Goal: Task Accomplishment & Management: Manage account settings

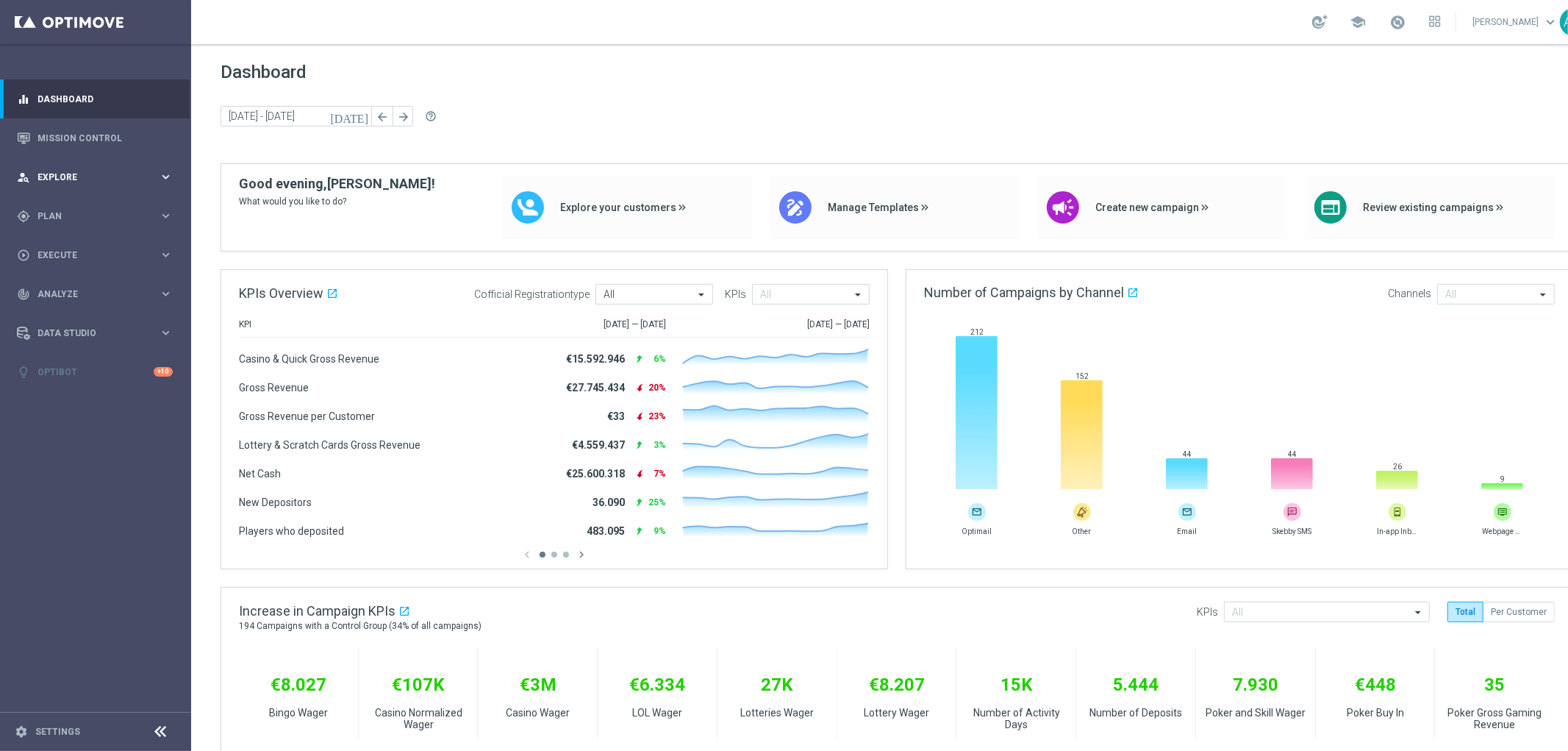
click at [108, 167] on div "person_search Explore keyboard_arrow_right" at bounding box center [95, 177] width 190 height 39
click at [84, 209] on link "Customer Explorer" at bounding box center [95, 207] width 115 height 12
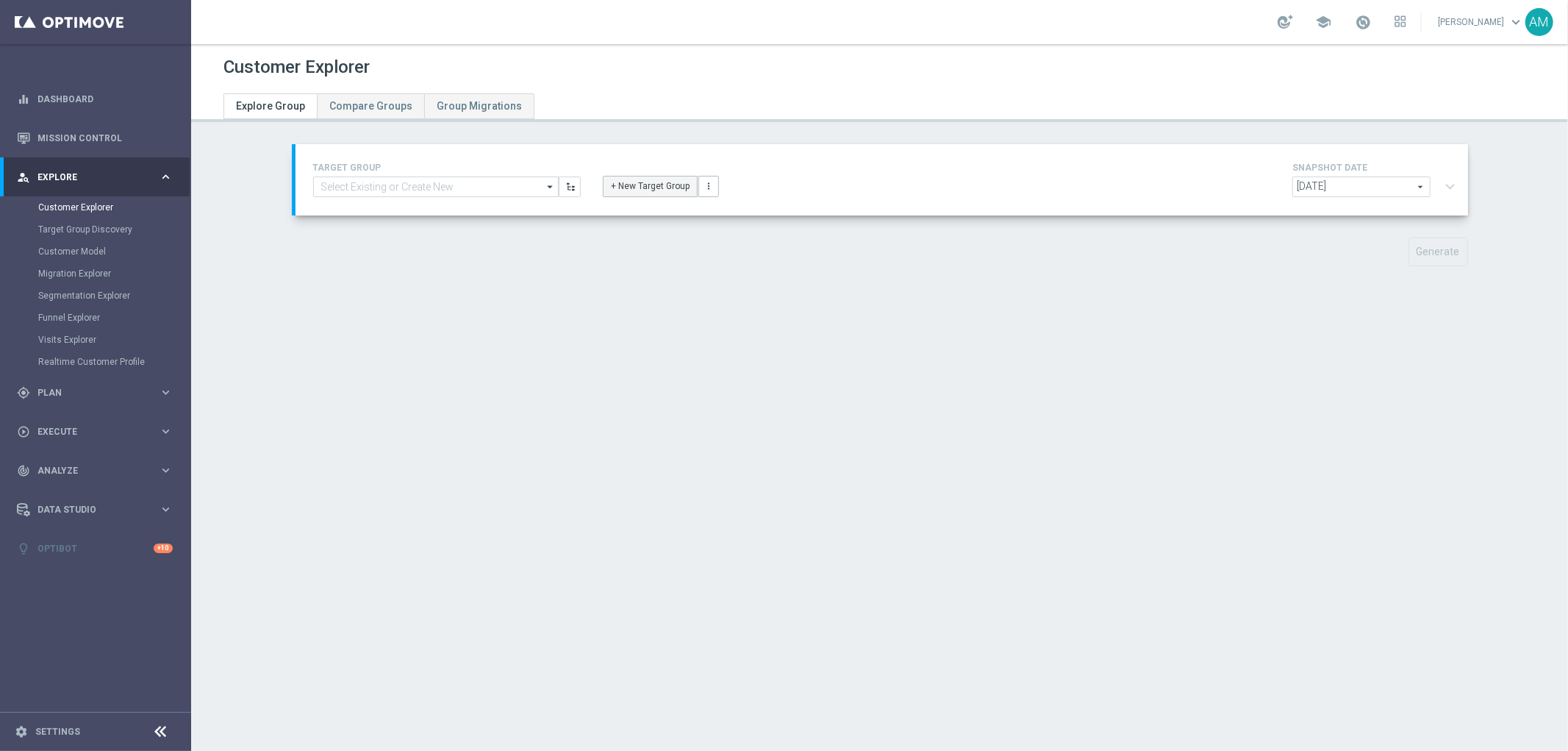
click at [684, 188] on button "+ New Target Group" at bounding box center [650, 186] width 95 height 20
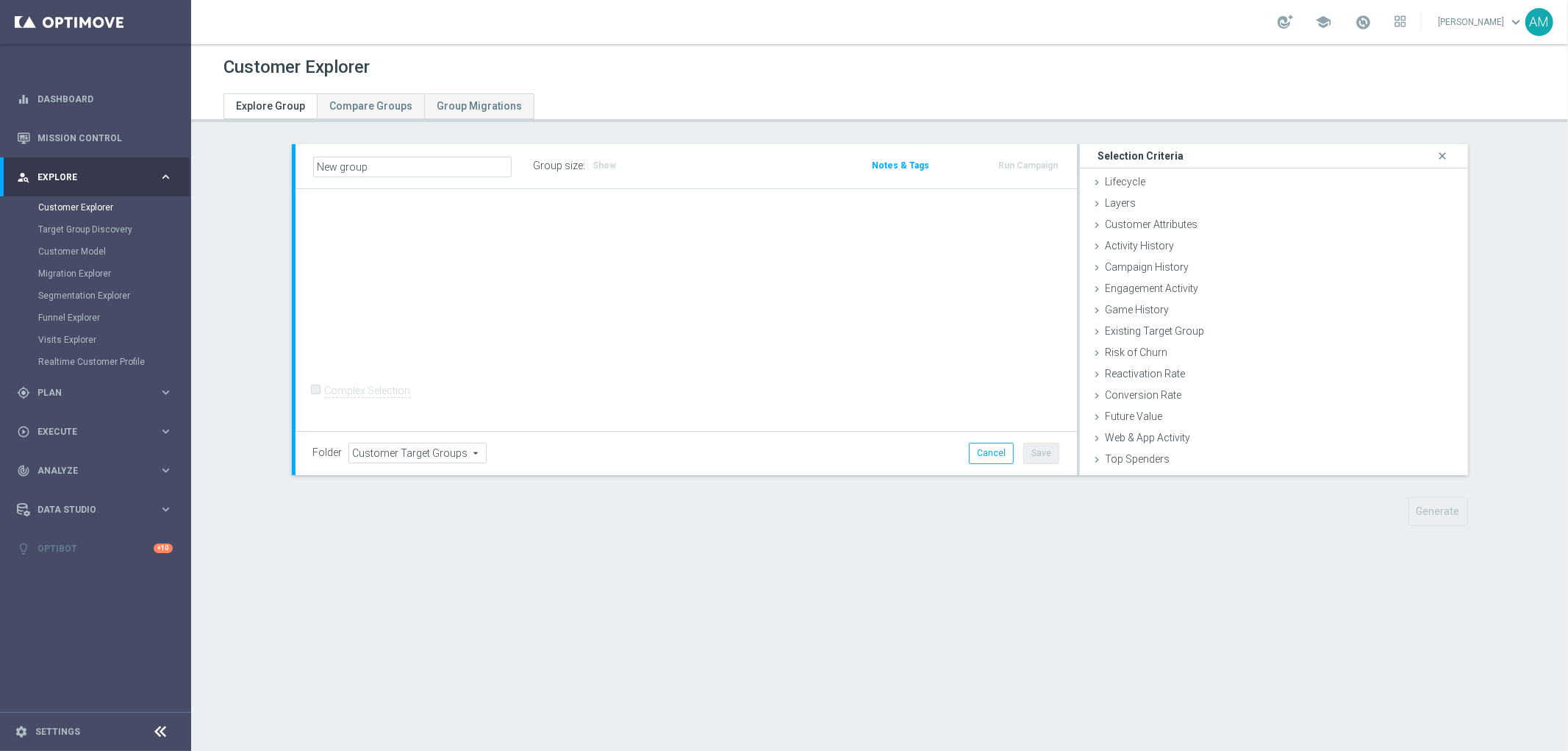
scroll to position [60, 0]
click at [1147, 250] on span "Game History" at bounding box center [1136, 249] width 64 height 12
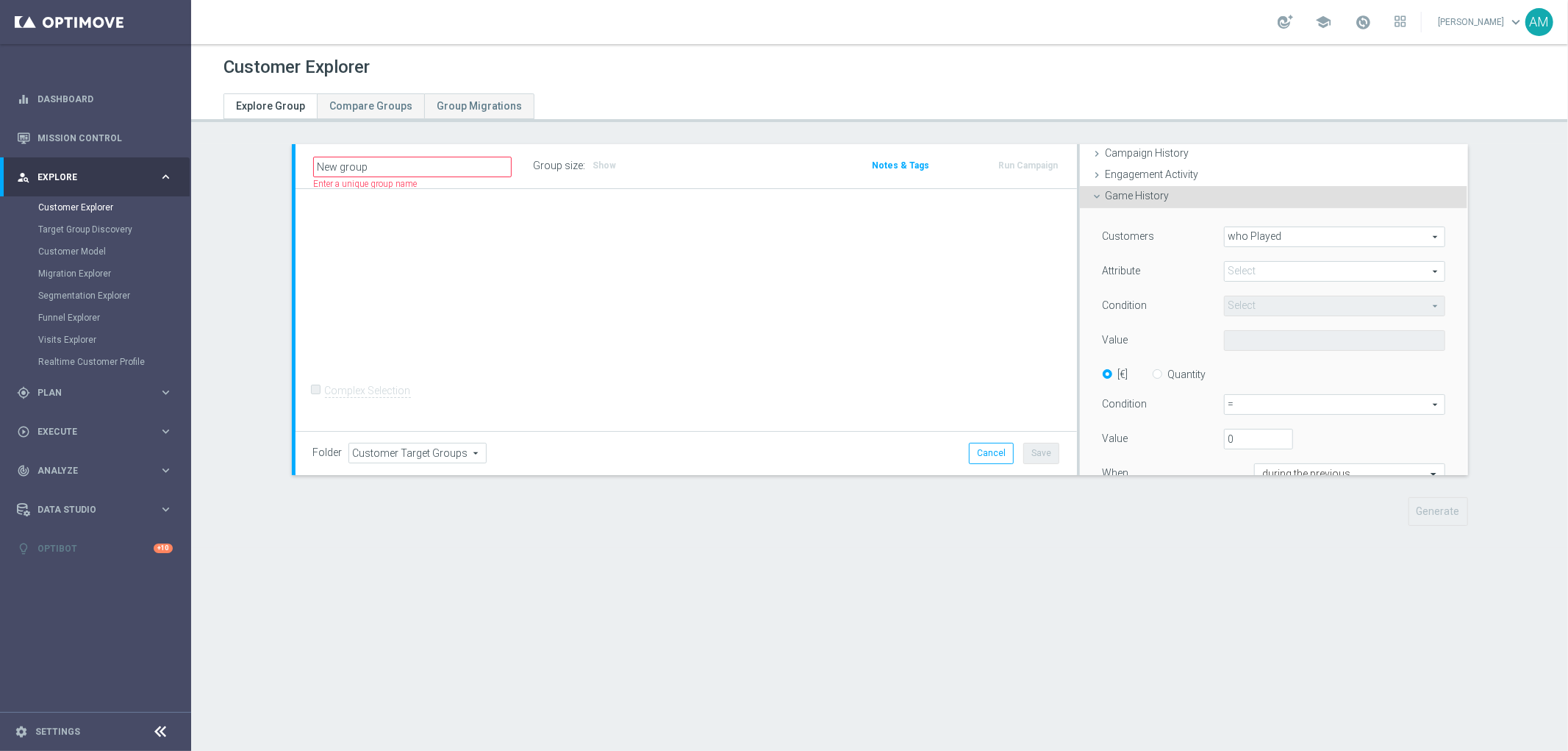
scroll to position [142, 0]
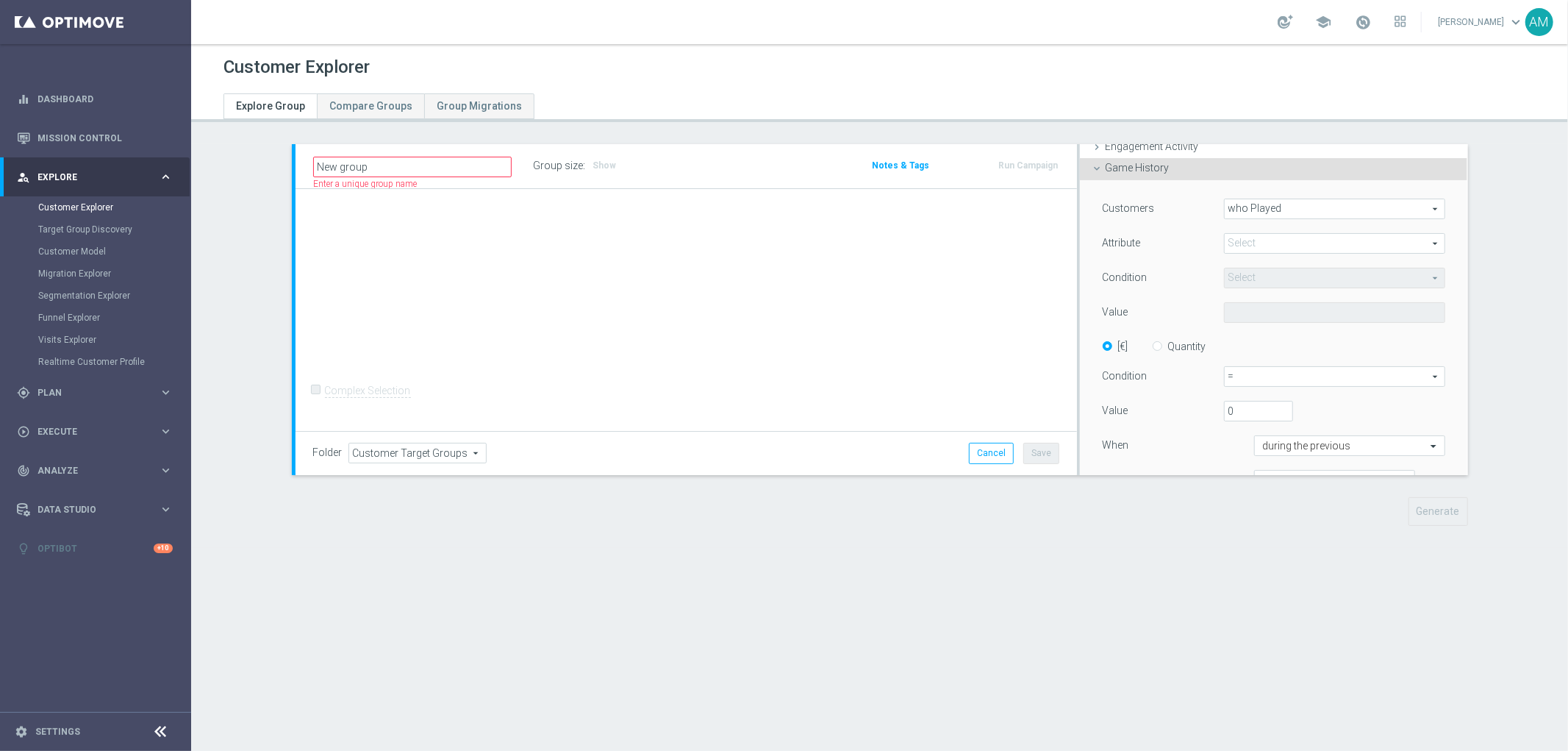
click at [1386, 246] on span at bounding box center [1335, 244] width 221 height 20
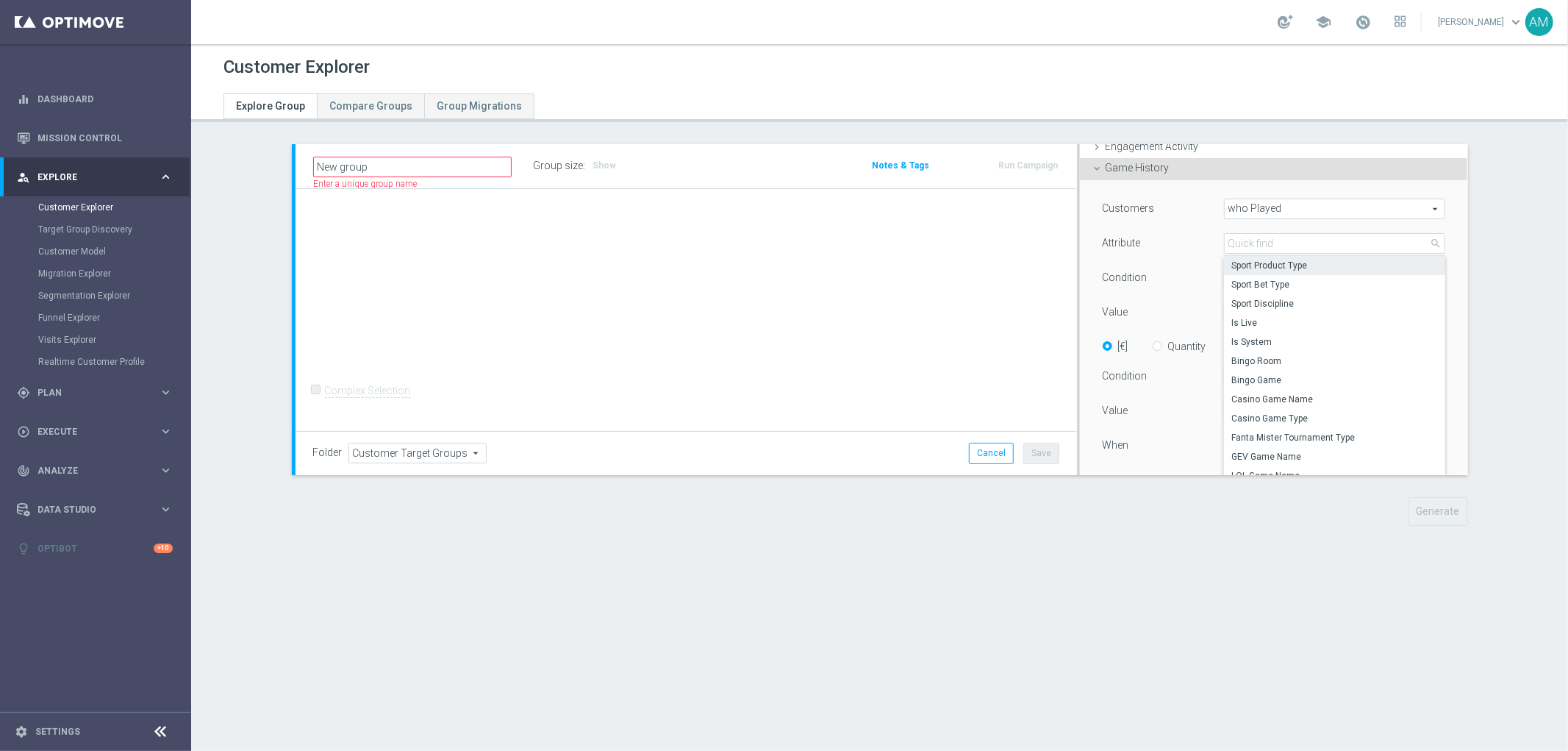
click at [1339, 263] on span "Sport Product Type" at bounding box center [1335, 266] width 207 height 12
type input "Sport Product Type"
type input "Equals"
click at [1156, 347] on input "Quantity" at bounding box center [1160, 344] width 9 height 9
radio input "true"
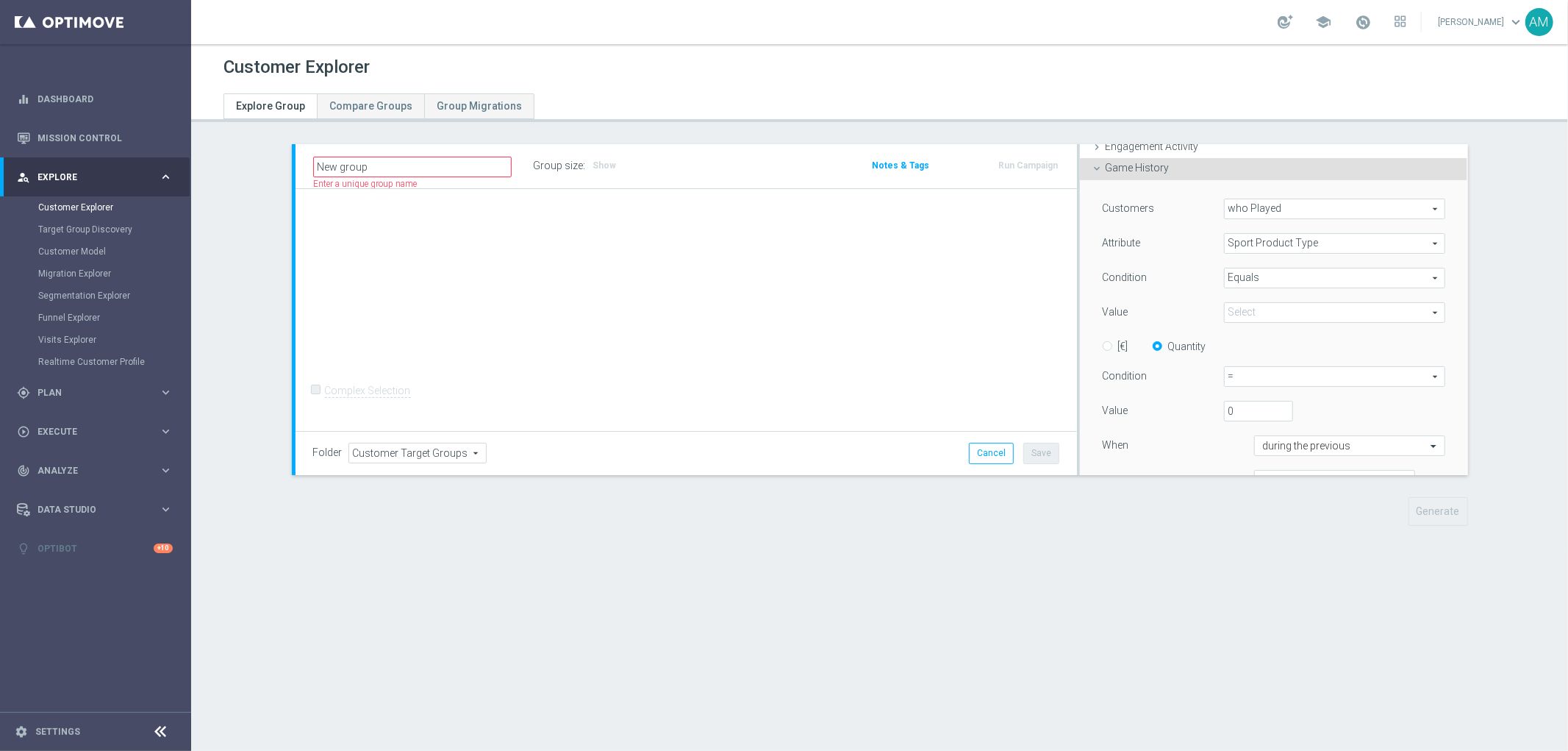
click at [1240, 311] on span at bounding box center [1335, 312] width 221 height 20
click at [1269, 312] on input "search" at bounding box center [1336, 312] width 222 height 20
type input "1"
click at [1303, 339] on span "CPS BETTING" at bounding box center [1335, 342] width 207 height 12
type input "CPS BETTING"
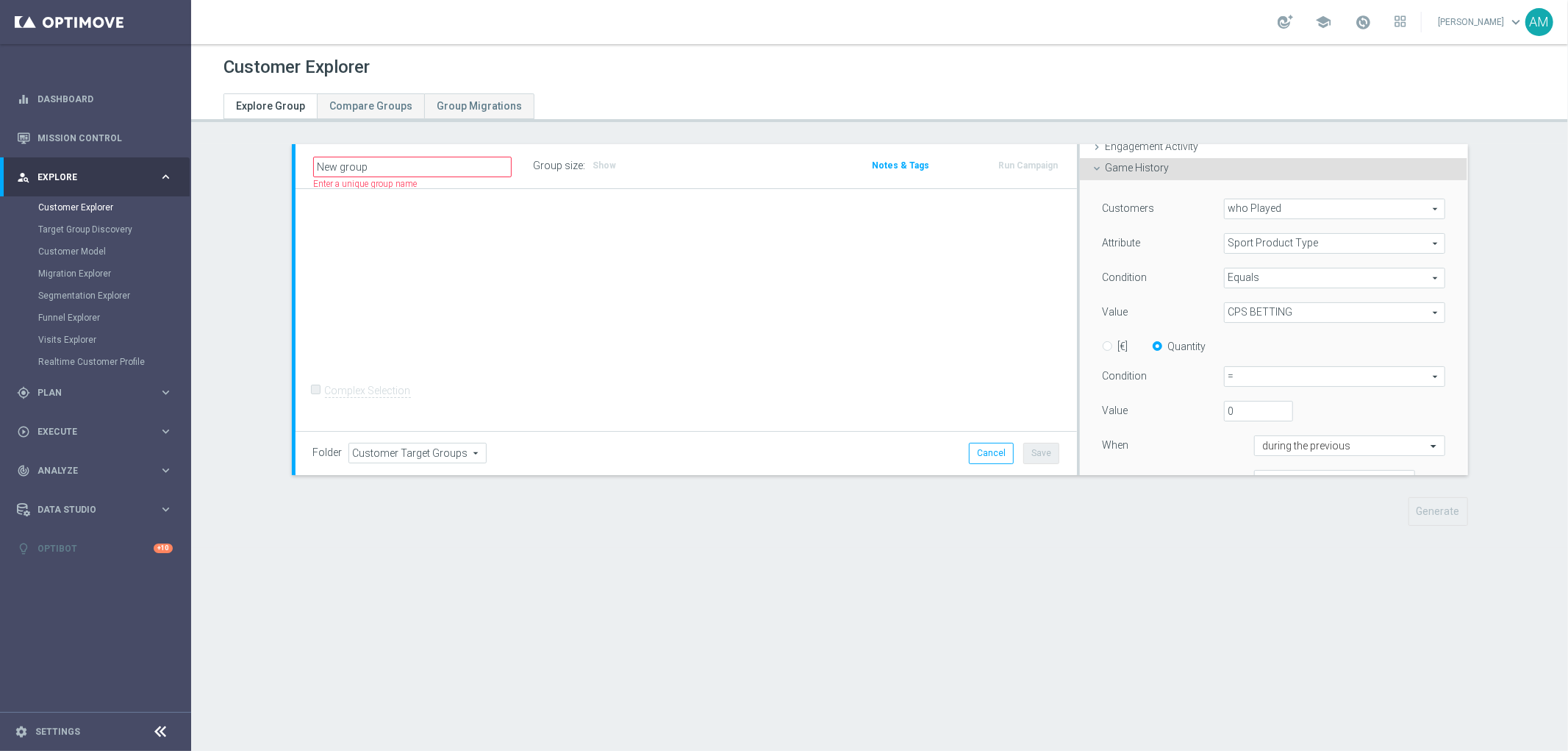
click at [1304, 372] on span "=" at bounding box center [1335, 376] width 221 height 20
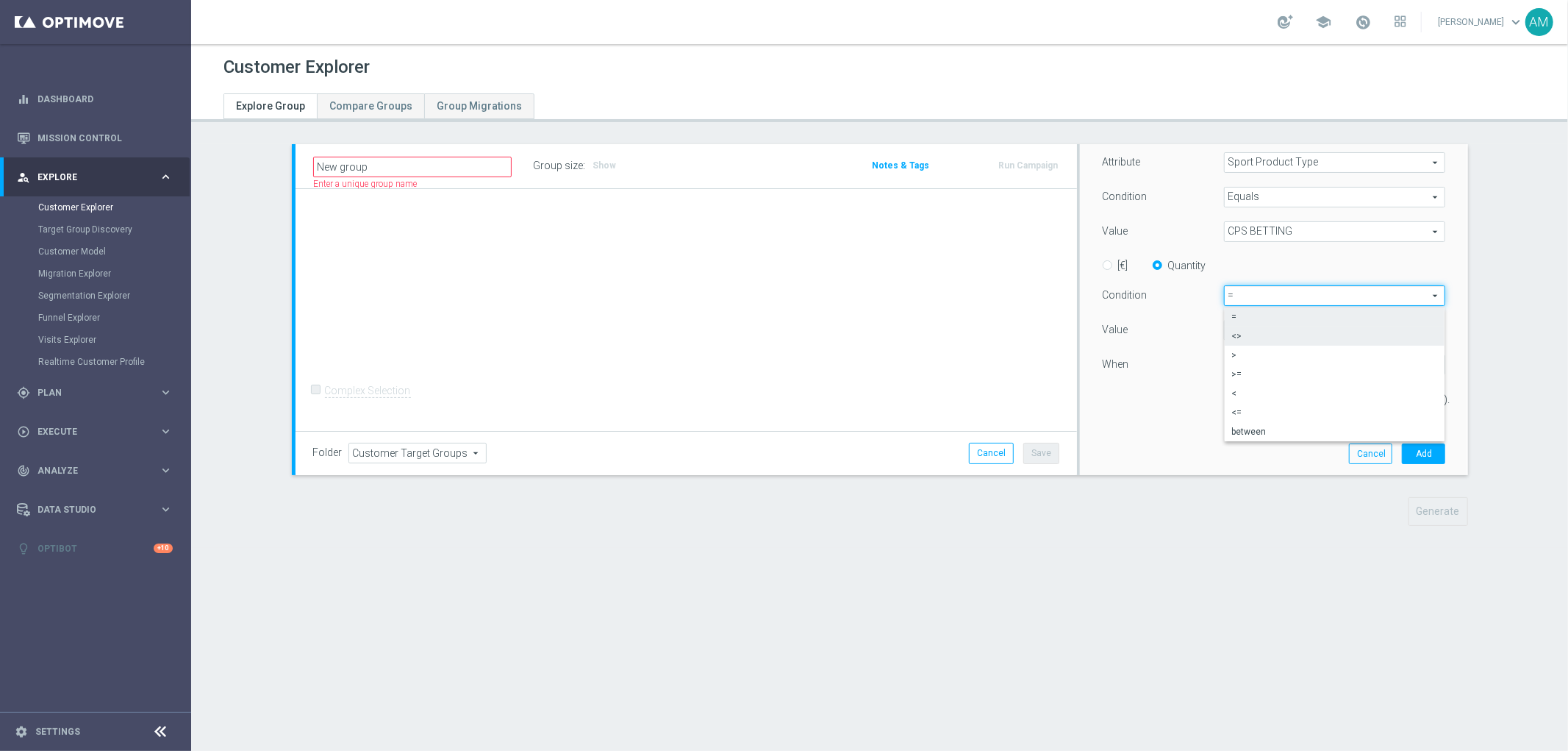
scroll to position [223, 0]
click at [1179, 397] on div "1 day(s)." at bounding box center [1274, 398] width 366 height 21
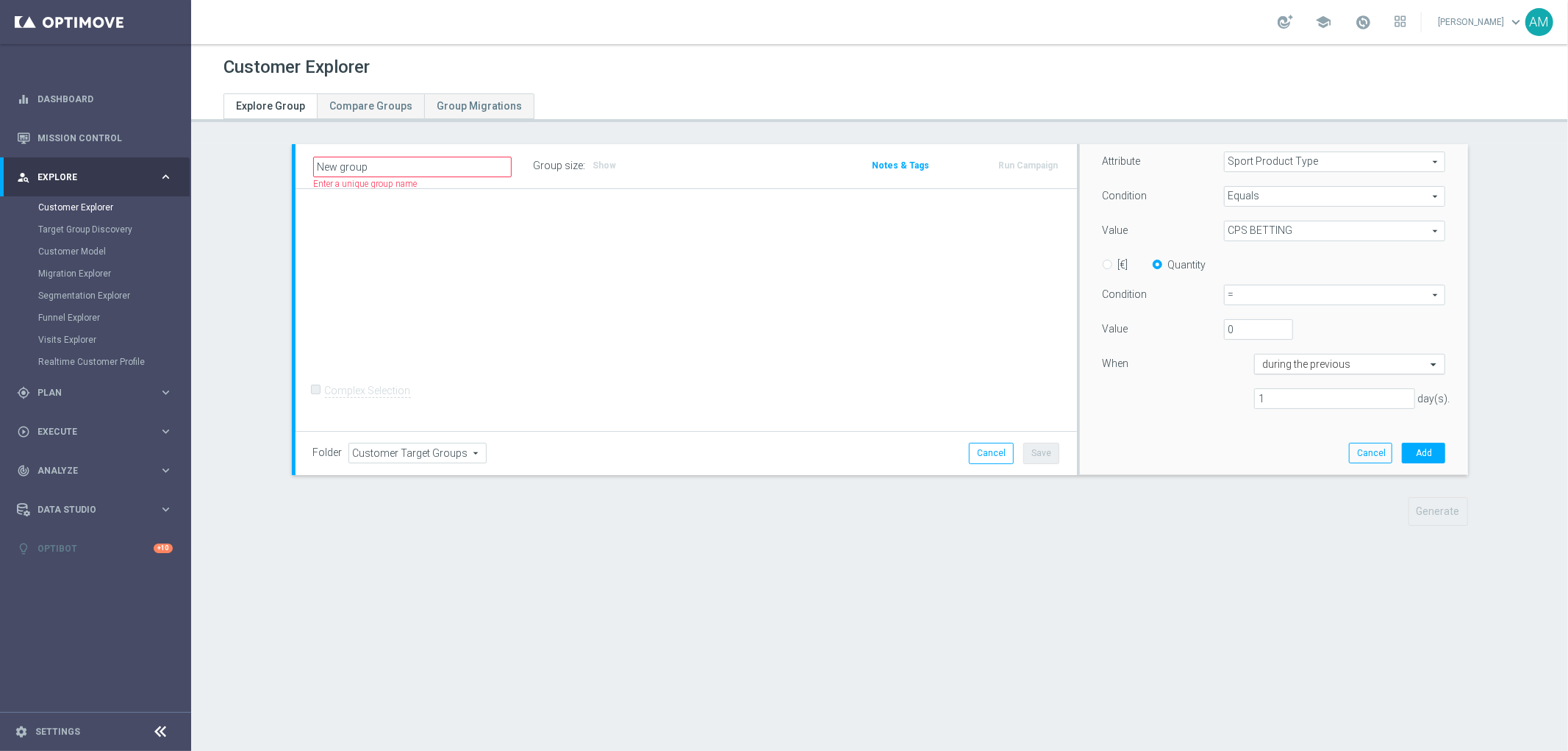
click at [1353, 361] on input "text" at bounding box center [1336, 365] width 146 height 14
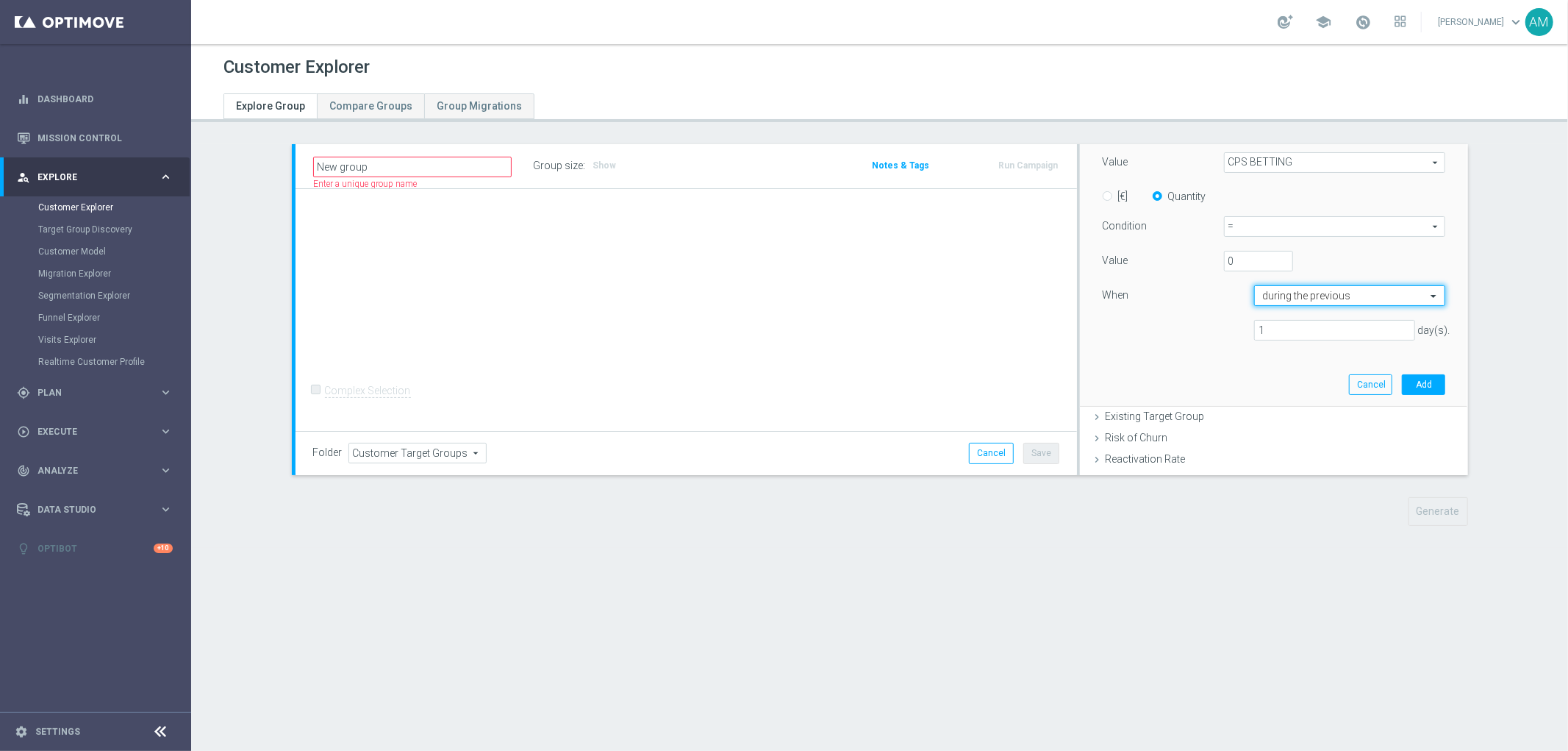
scroll to position [300, 0]
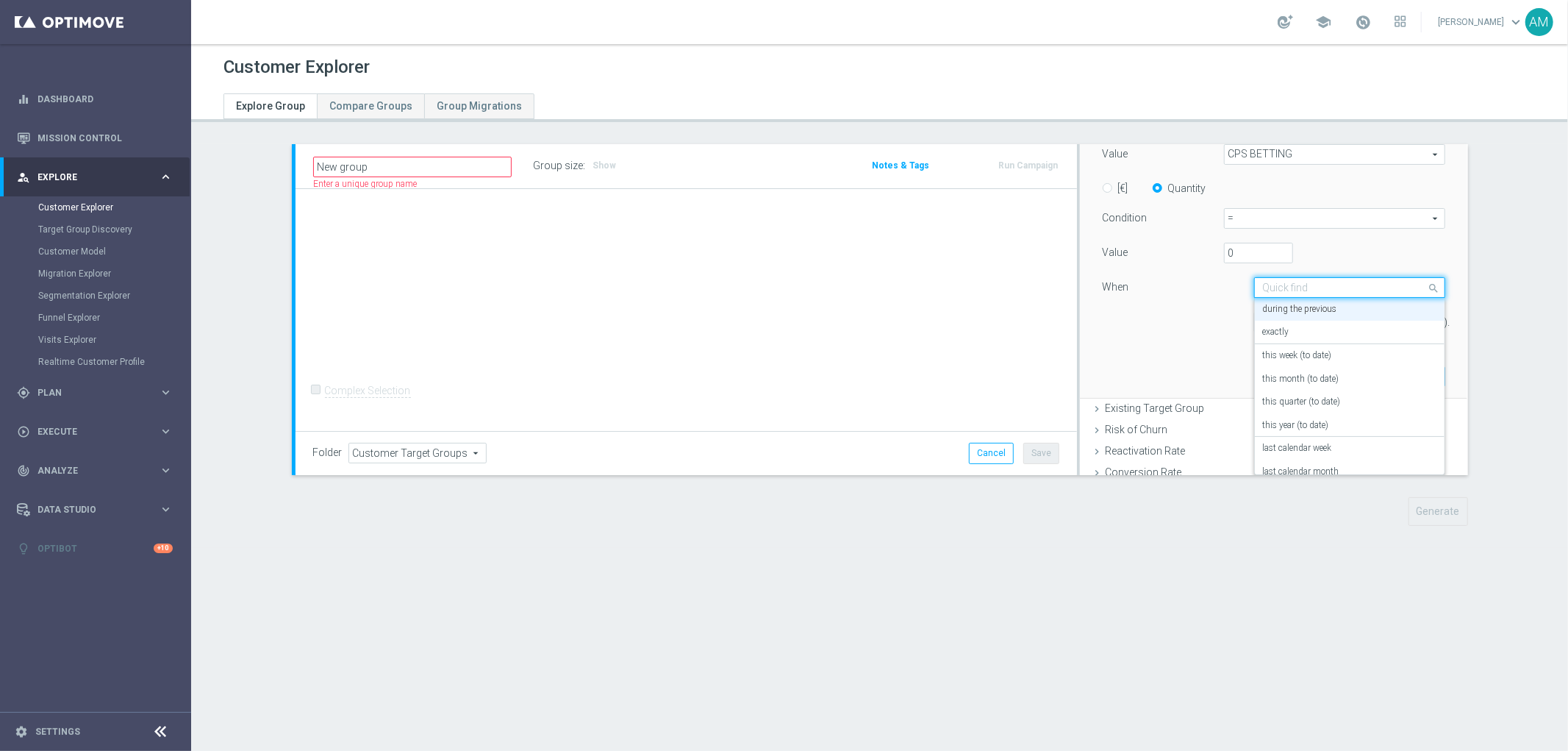
click at [1400, 289] on div at bounding box center [1350, 289] width 190 height 14
click at [1432, 245] on div "Value 0" at bounding box center [1274, 255] width 366 height 24
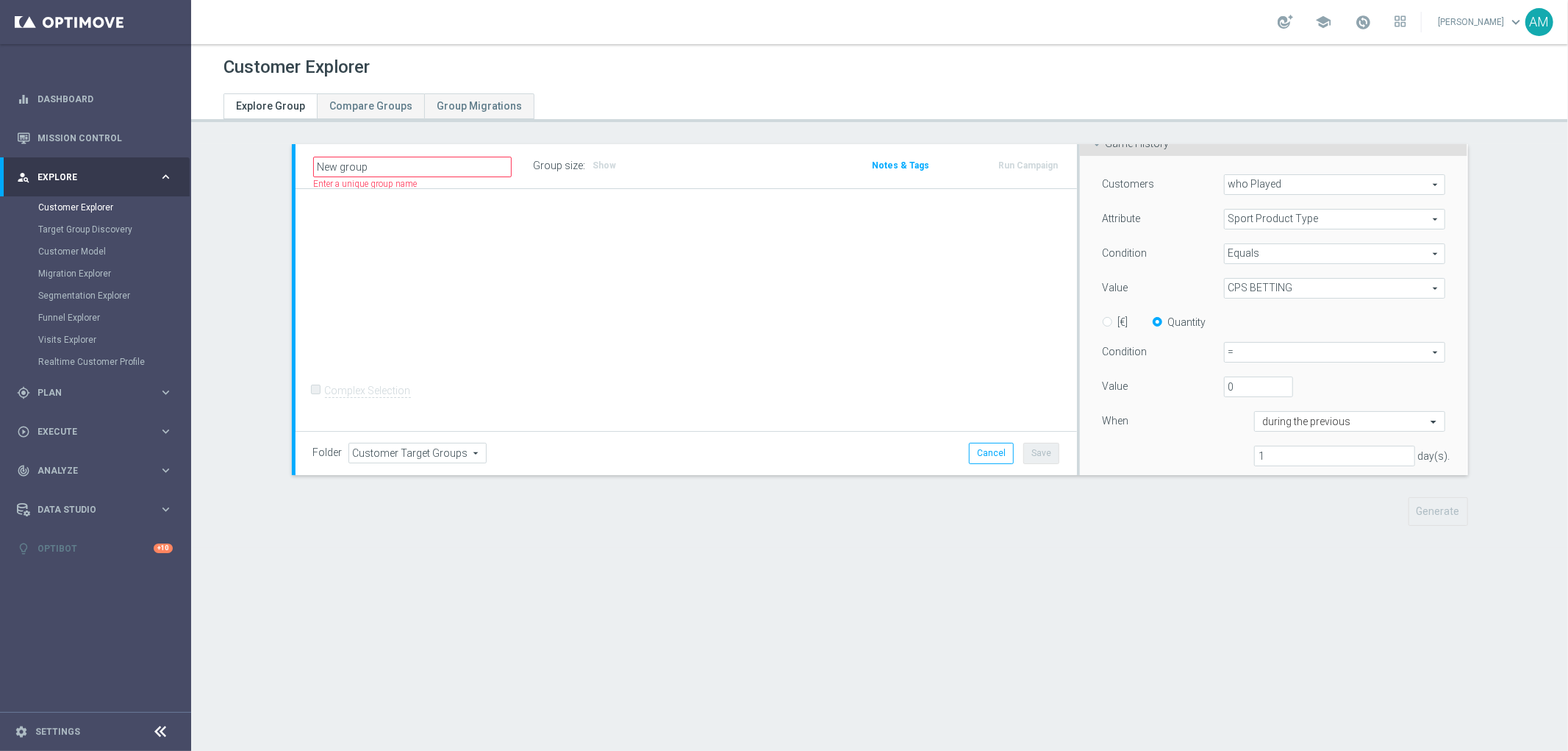
scroll to position [137, 0]
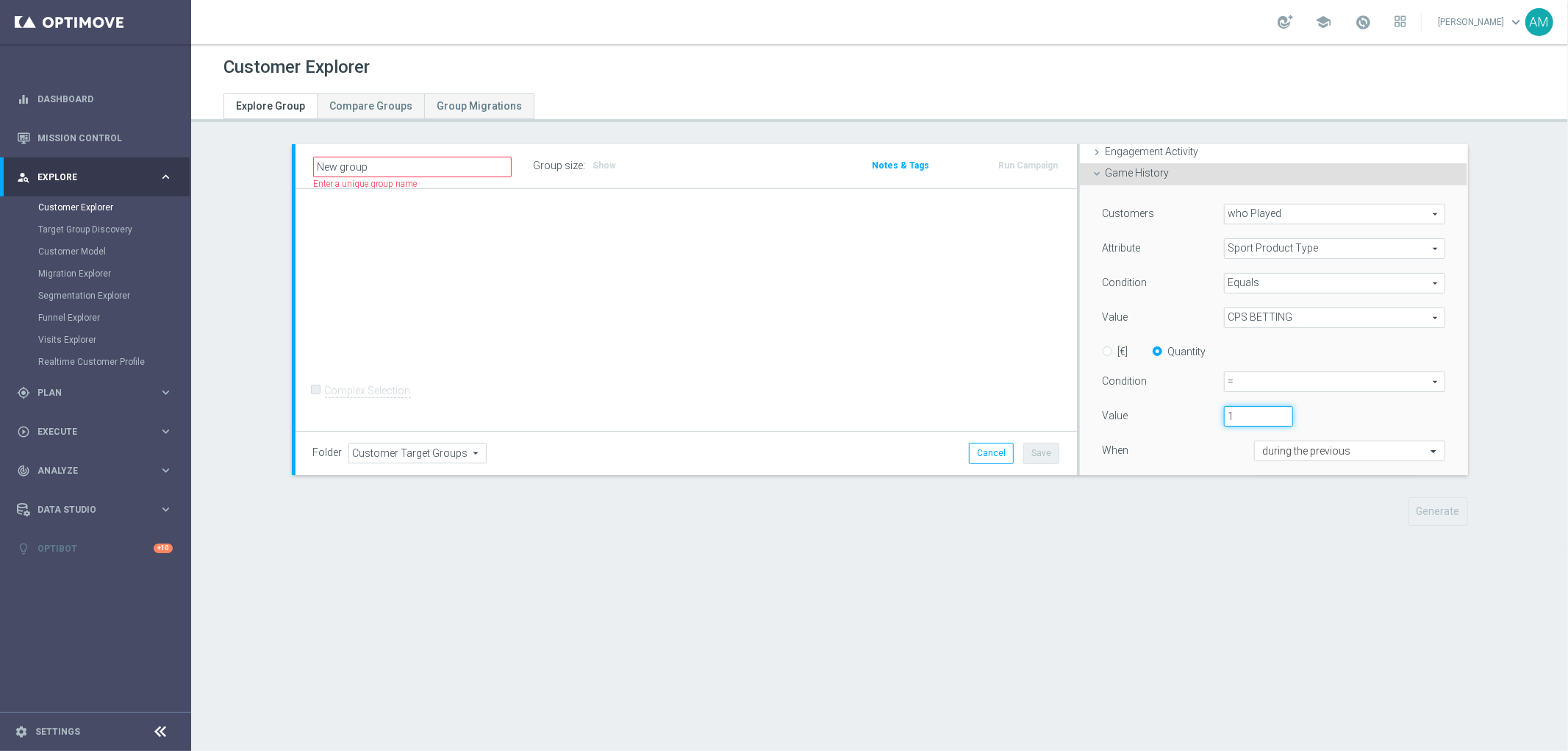
click at [1269, 410] on input "1" at bounding box center [1258, 416] width 69 height 20
click at [1269, 410] on input "2" at bounding box center [1258, 416] width 69 height 20
click at [1269, 410] on input "3" at bounding box center [1258, 416] width 69 height 20
click at [1269, 410] on input "4" at bounding box center [1258, 416] width 69 height 20
click at [1269, 410] on input "5" at bounding box center [1258, 416] width 69 height 20
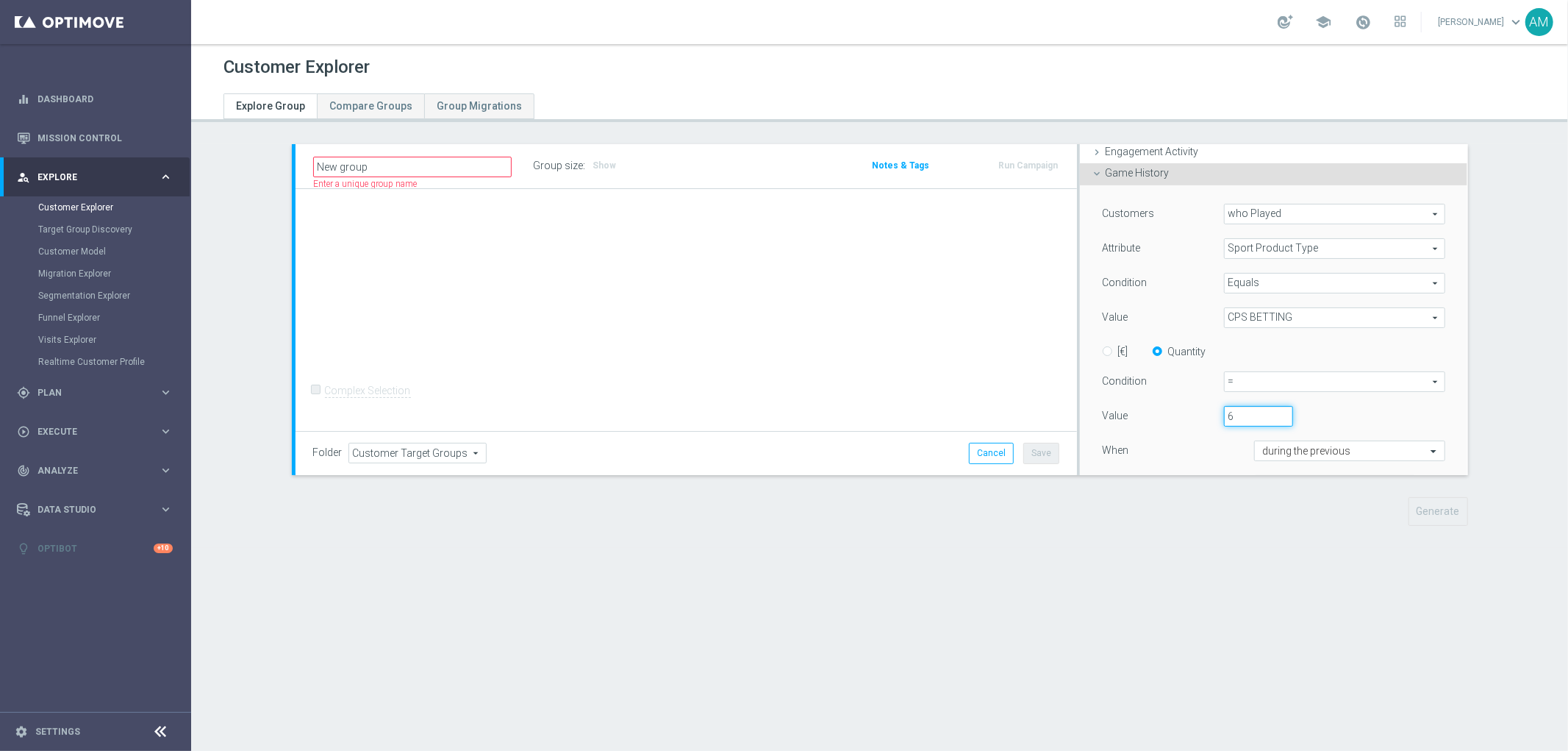
click at [1269, 410] on input "6" at bounding box center [1258, 416] width 69 height 20
click at [1270, 423] on input "6" at bounding box center [1258, 416] width 69 height 20
click at [1272, 421] on input "6" at bounding box center [1258, 416] width 69 height 20
click at [1272, 419] on input "5" at bounding box center [1258, 416] width 69 height 20
click at [1272, 419] on input "4" at bounding box center [1258, 416] width 69 height 20
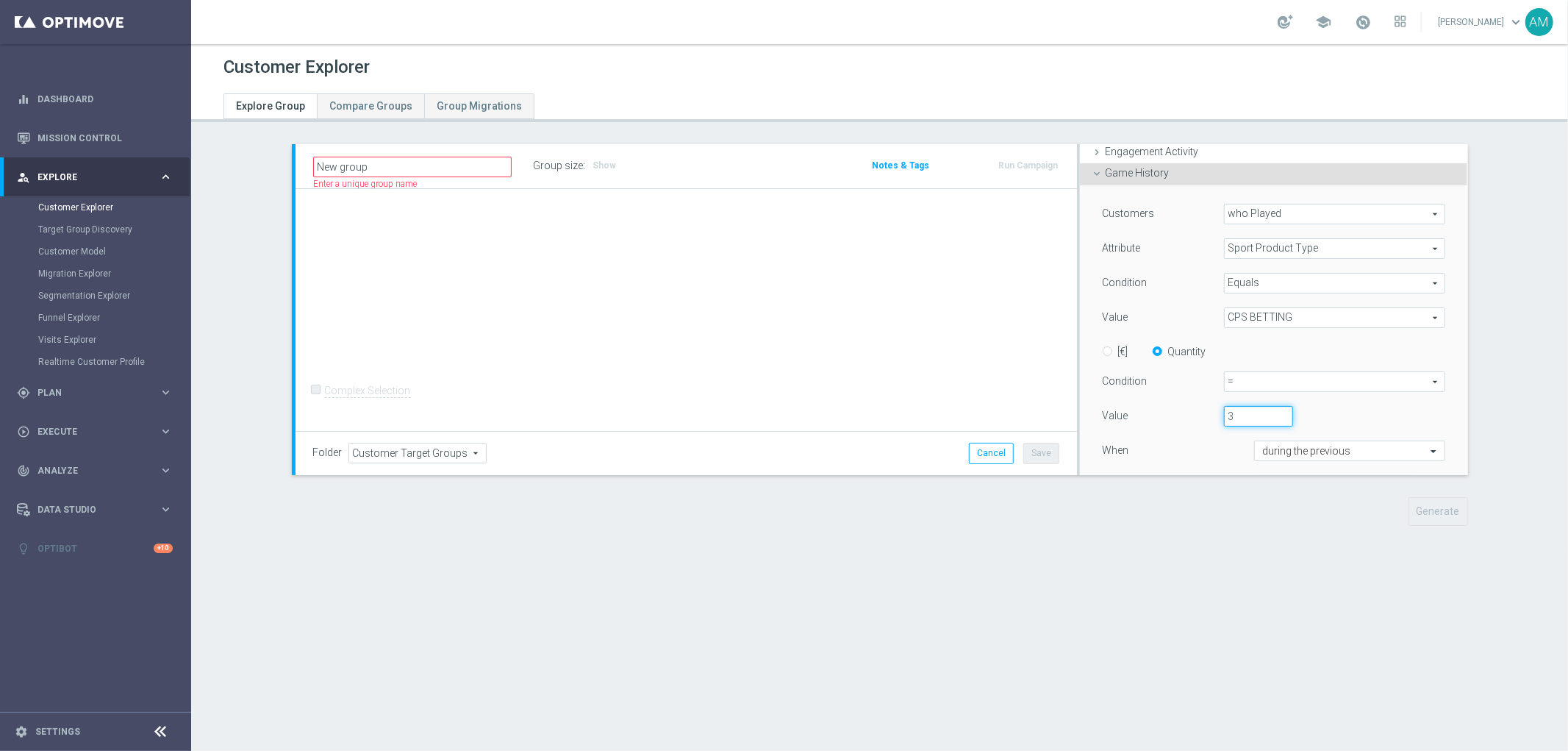
click at [1272, 419] on input "3" at bounding box center [1258, 416] width 69 height 20
click at [1272, 419] on input "2" at bounding box center [1258, 416] width 69 height 20
click at [1272, 419] on input "1" at bounding box center [1258, 416] width 69 height 20
click at [1358, 417] on div "1" at bounding box center [1305, 416] width 183 height 20
type input "2"
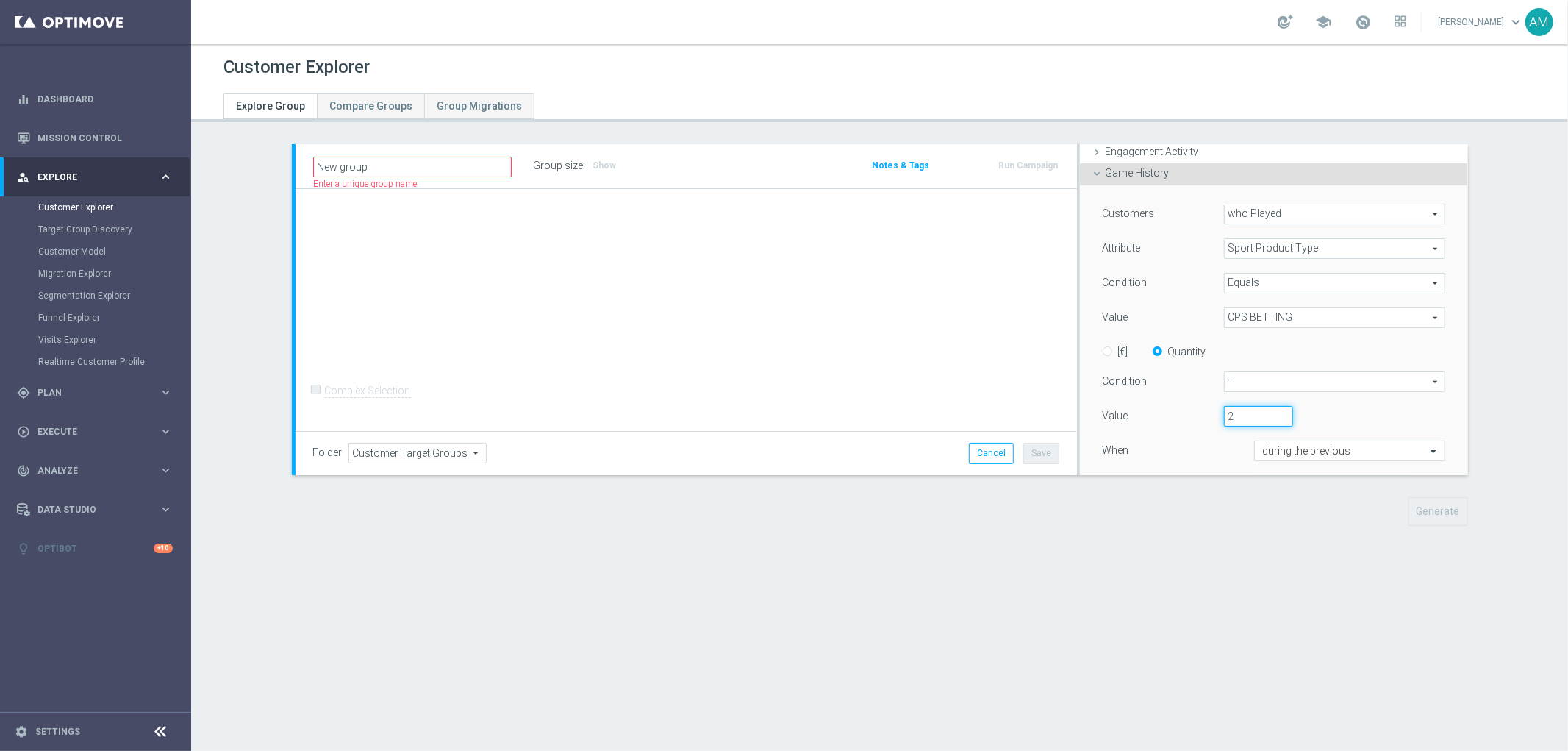
click at [1274, 412] on input "2" at bounding box center [1258, 416] width 69 height 20
click at [1334, 412] on div "2" at bounding box center [1305, 416] width 183 height 20
click at [1362, 317] on span "CPS BETTING" at bounding box center [1335, 317] width 221 height 20
click at [1447, 384] on div "Customers who Played who Played arrow_drop_down search Attribute Sport Product …" at bounding box center [1274, 373] width 388 height 377
click at [1392, 322] on span "CPS BETTING" at bounding box center [1335, 317] width 221 height 20
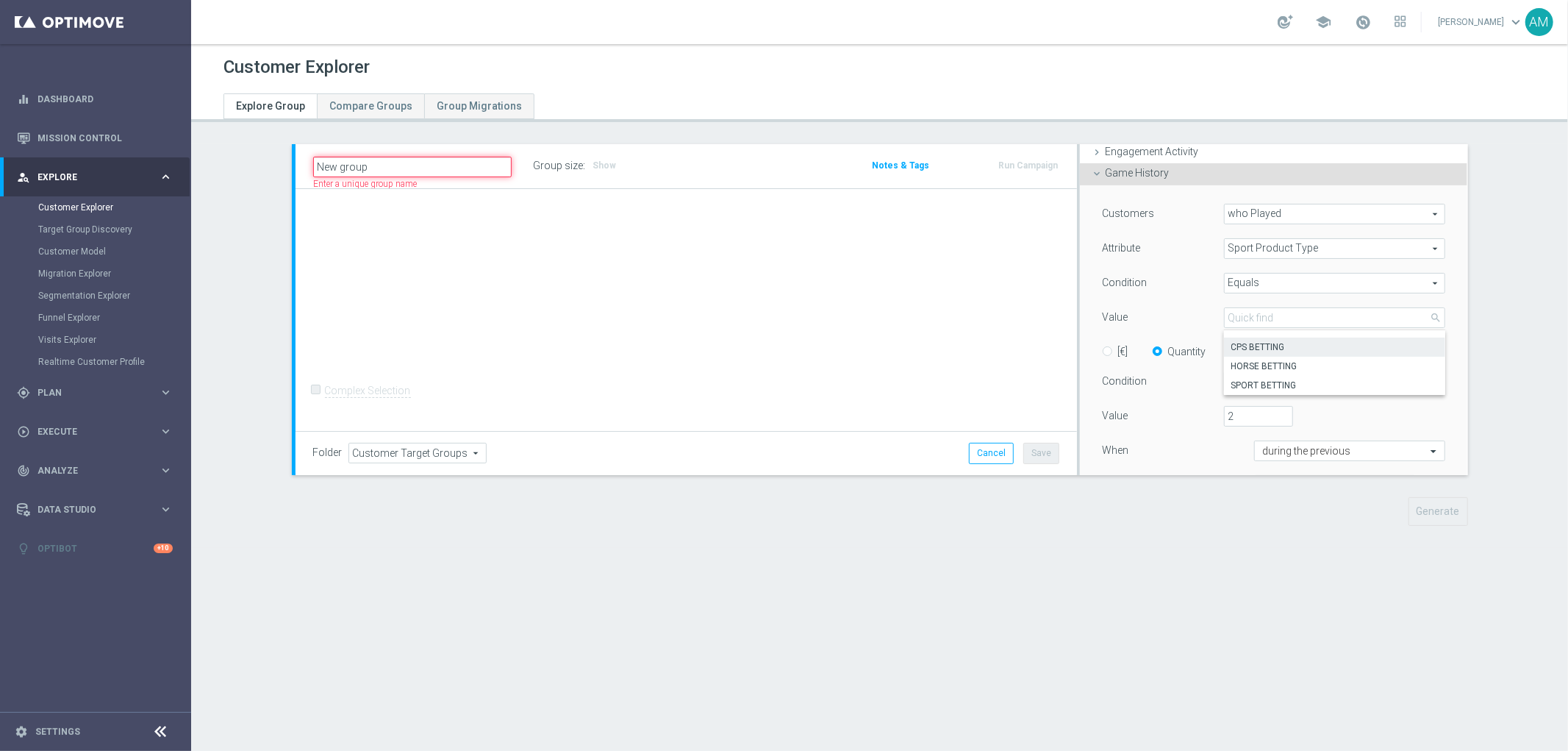
click at [399, 168] on input "New group" at bounding box center [412, 167] width 199 height 20
type input "CB 10% up to 20€ = 1"
click at [627, 239] on div "+ Add Selection Complex Selection Invalid Expression" at bounding box center [686, 311] width 781 height 243
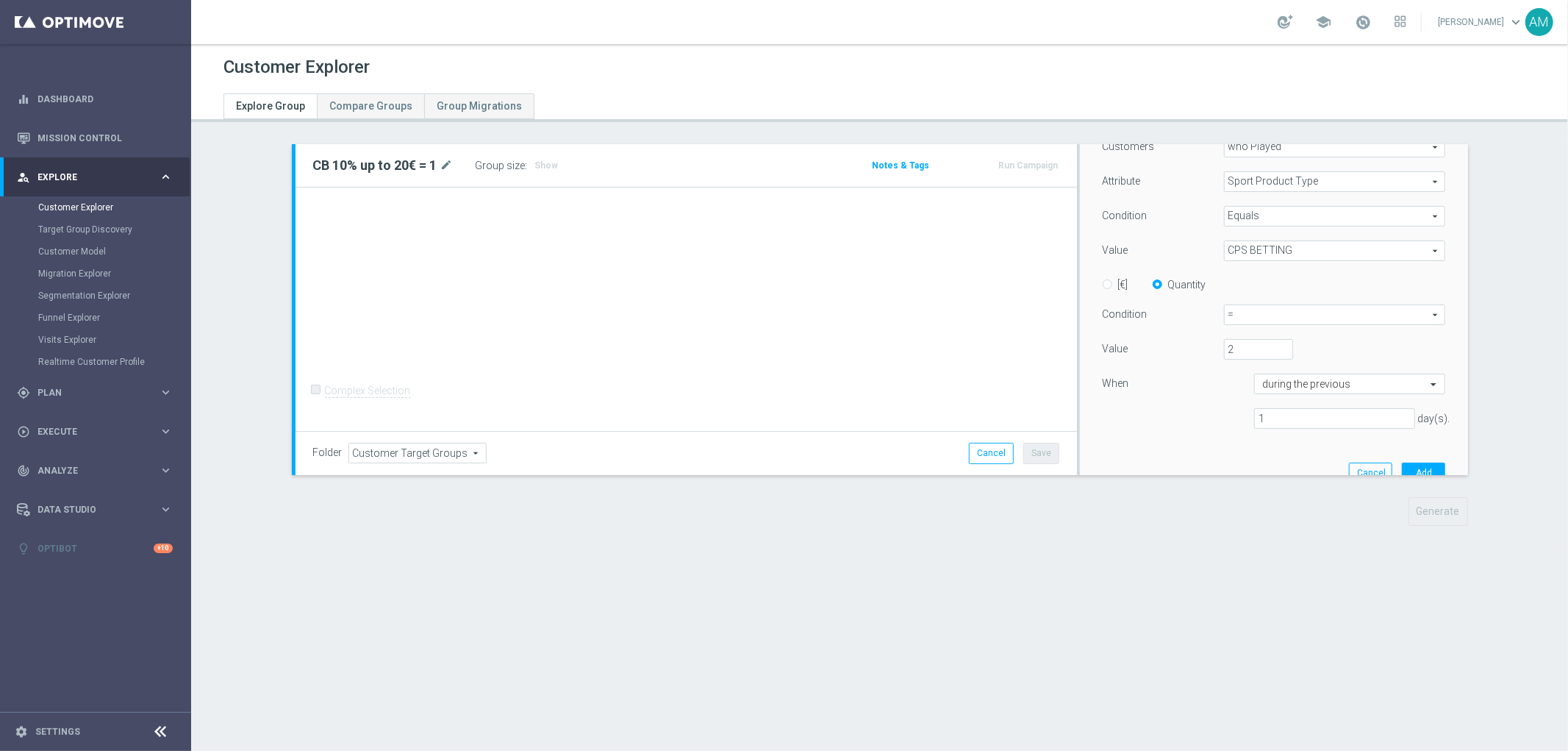
scroll to position [285, 0]
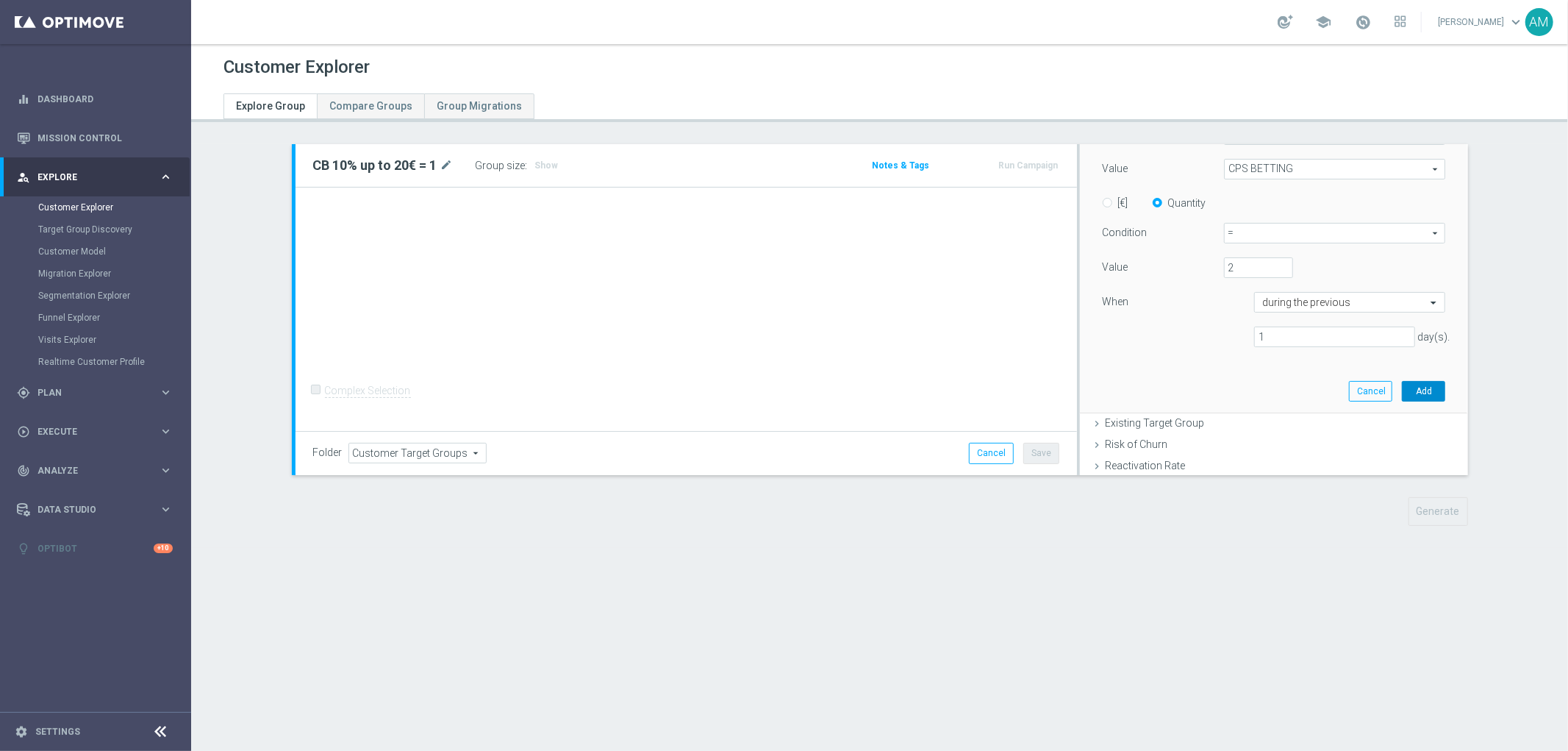
click at [1402, 390] on button "Add" at bounding box center [1423, 391] width 43 height 20
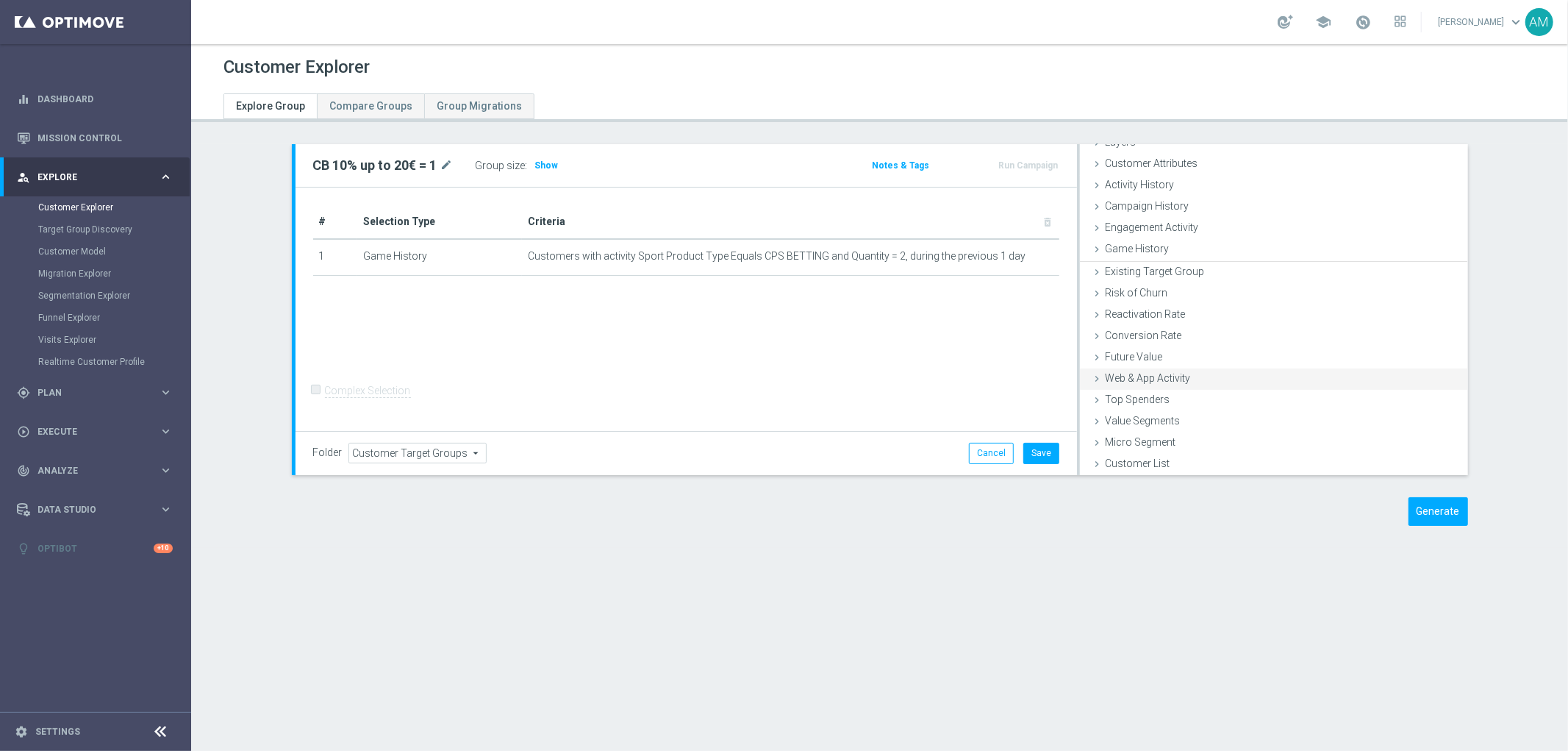
scroll to position [60, 0]
click at [1208, 253] on div "Game History done selection saved" at bounding box center [1274, 250] width 388 height 22
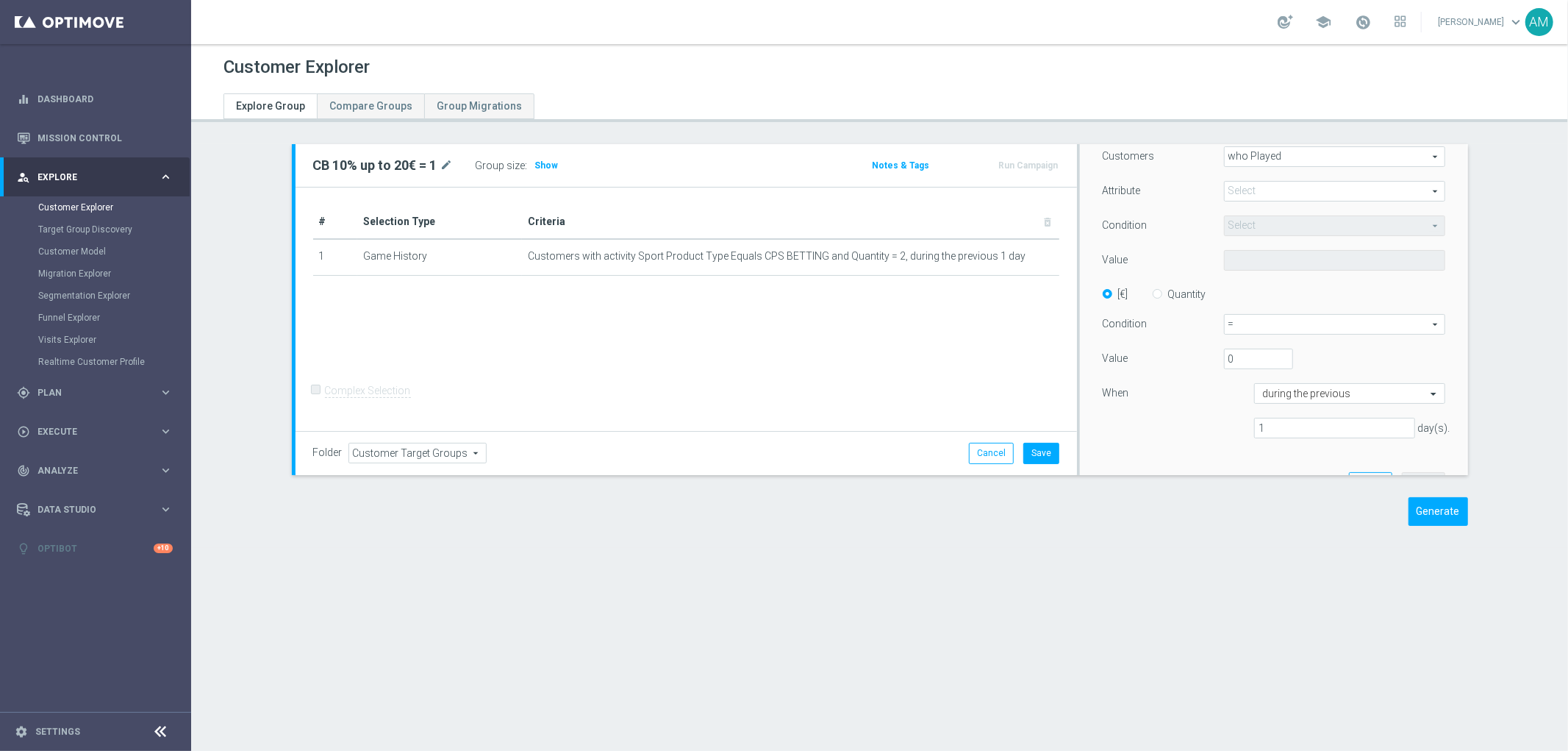
scroll to position [216, 0]
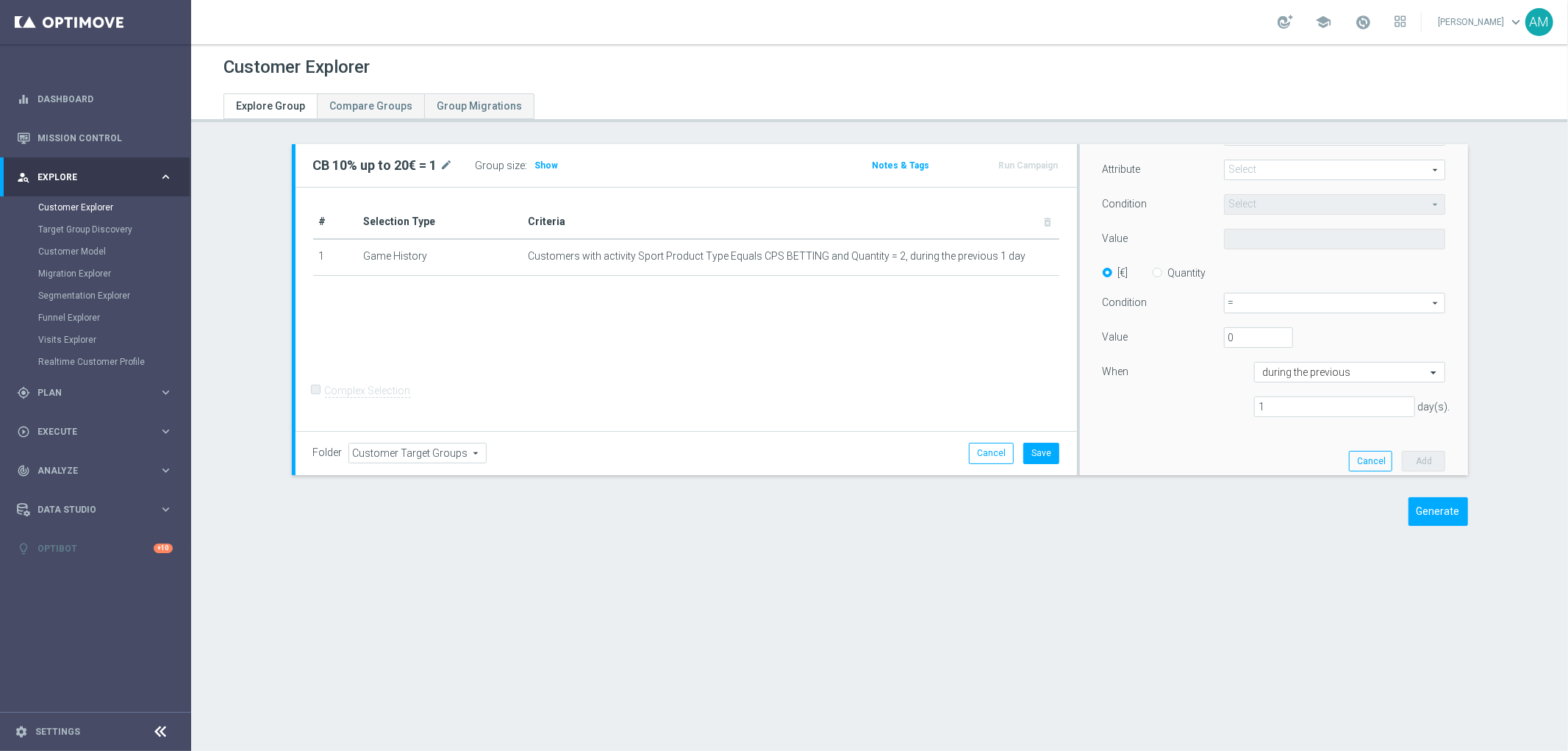
click at [1297, 166] on span at bounding box center [1335, 170] width 221 height 20
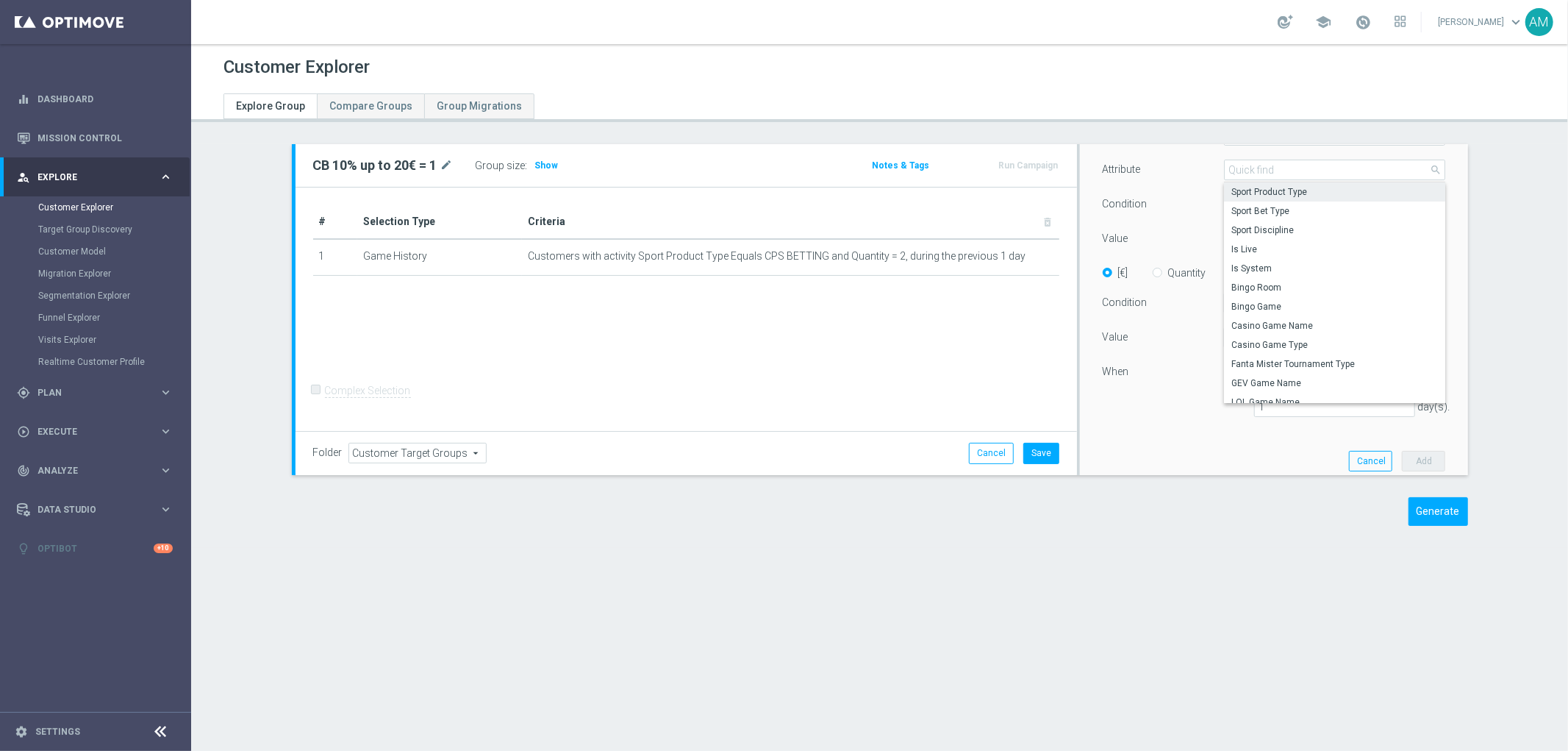
click at [1297, 193] on span "Sport Product Type" at bounding box center [1335, 192] width 207 height 12
type input "Sport Product Type"
type input "Equals"
click at [1296, 201] on span "Equals" at bounding box center [1335, 205] width 221 height 20
click at [1286, 222] on span "Equals" at bounding box center [1335, 227] width 207 height 12
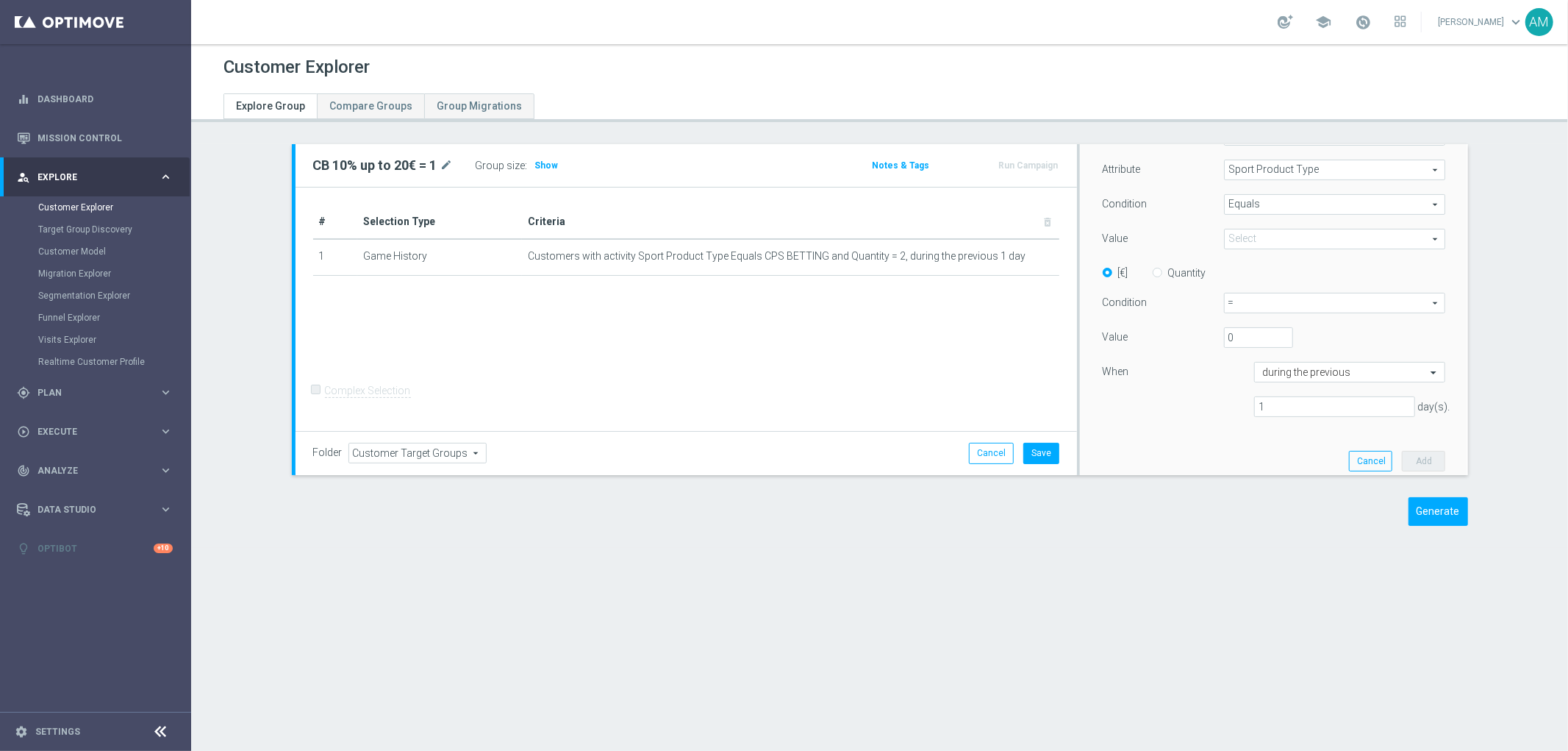
click at [1190, 272] on label "Quantity" at bounding box center [1186, 273] width 38 height 14
click at [1165, 272] on input "Quantity" at bounding box center [1160, 271] width 9 height 9
radio input "true"
click at [1313, 236] on span at bounding box center [1335, 238] width 221 height 20
click at [1308, 285] on span "HORSE BETTING" at bounding box center [1335, 288] width 207 height 12
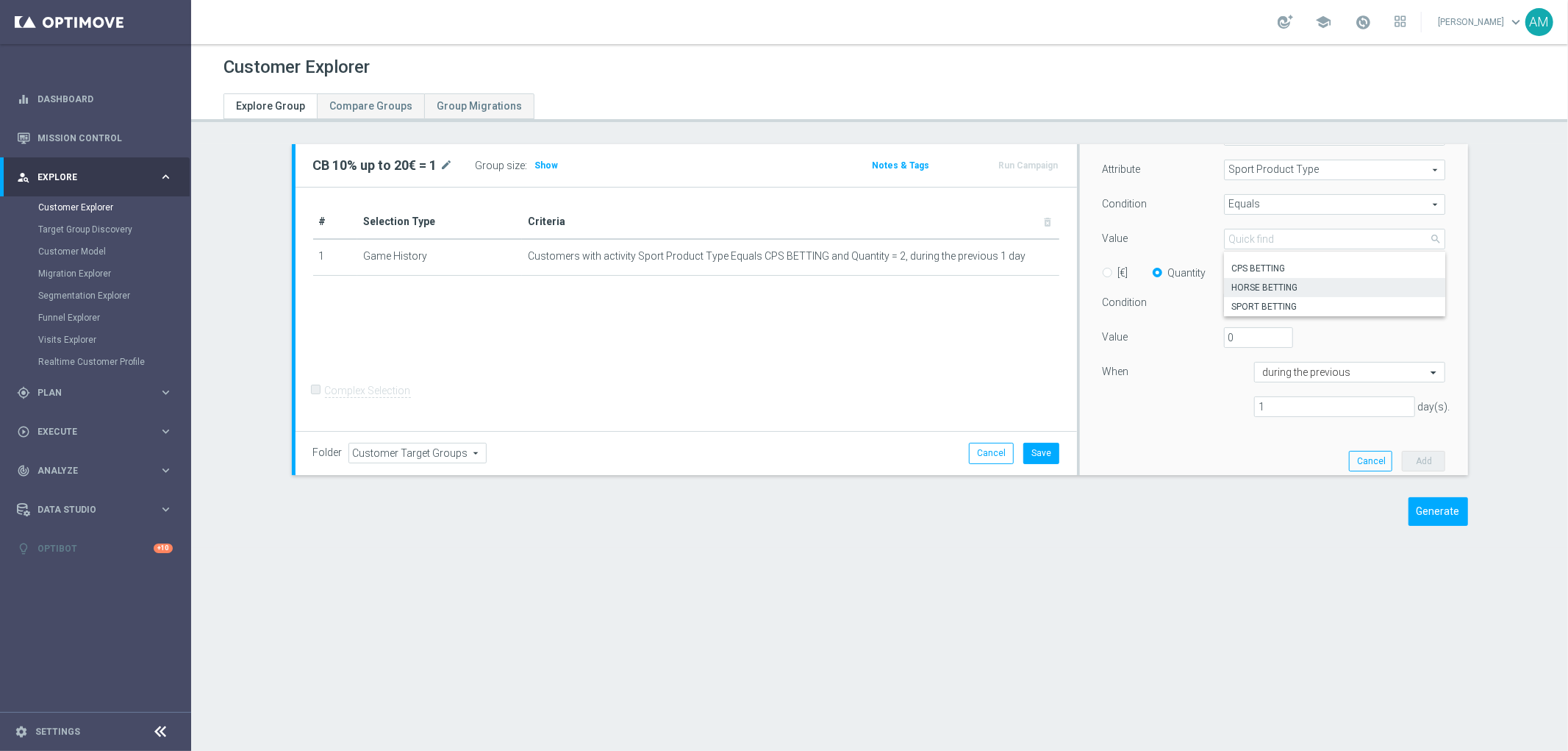
type input "HORSE BETTING"
type input "1"
click at [1268, 333] on input "1" at bounding box center [1258, 338] width 69 height 20
click at [1402, 459] on button "Add" at bounding box center [1423, 461] width 43 height 20
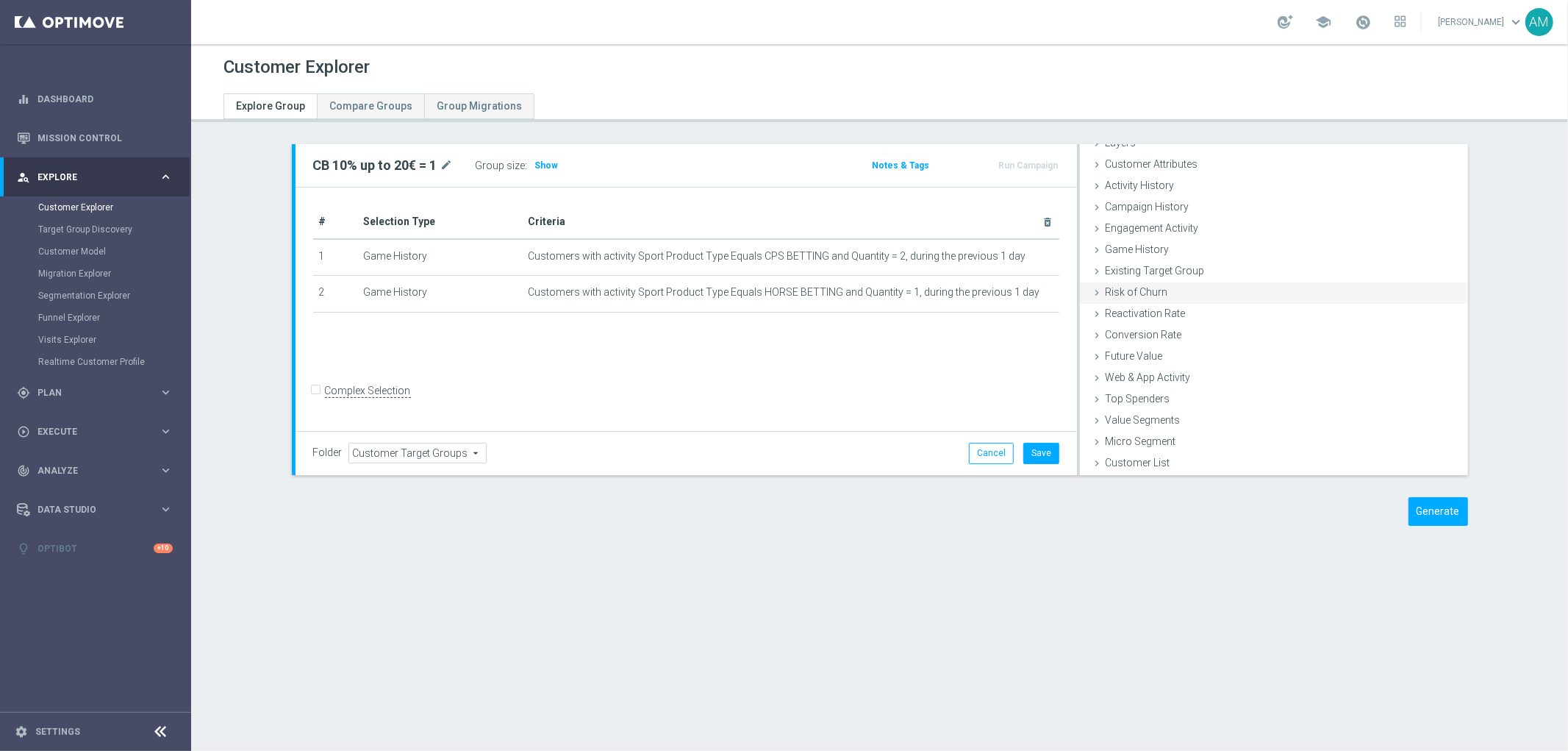
scroll to position [60, 0]
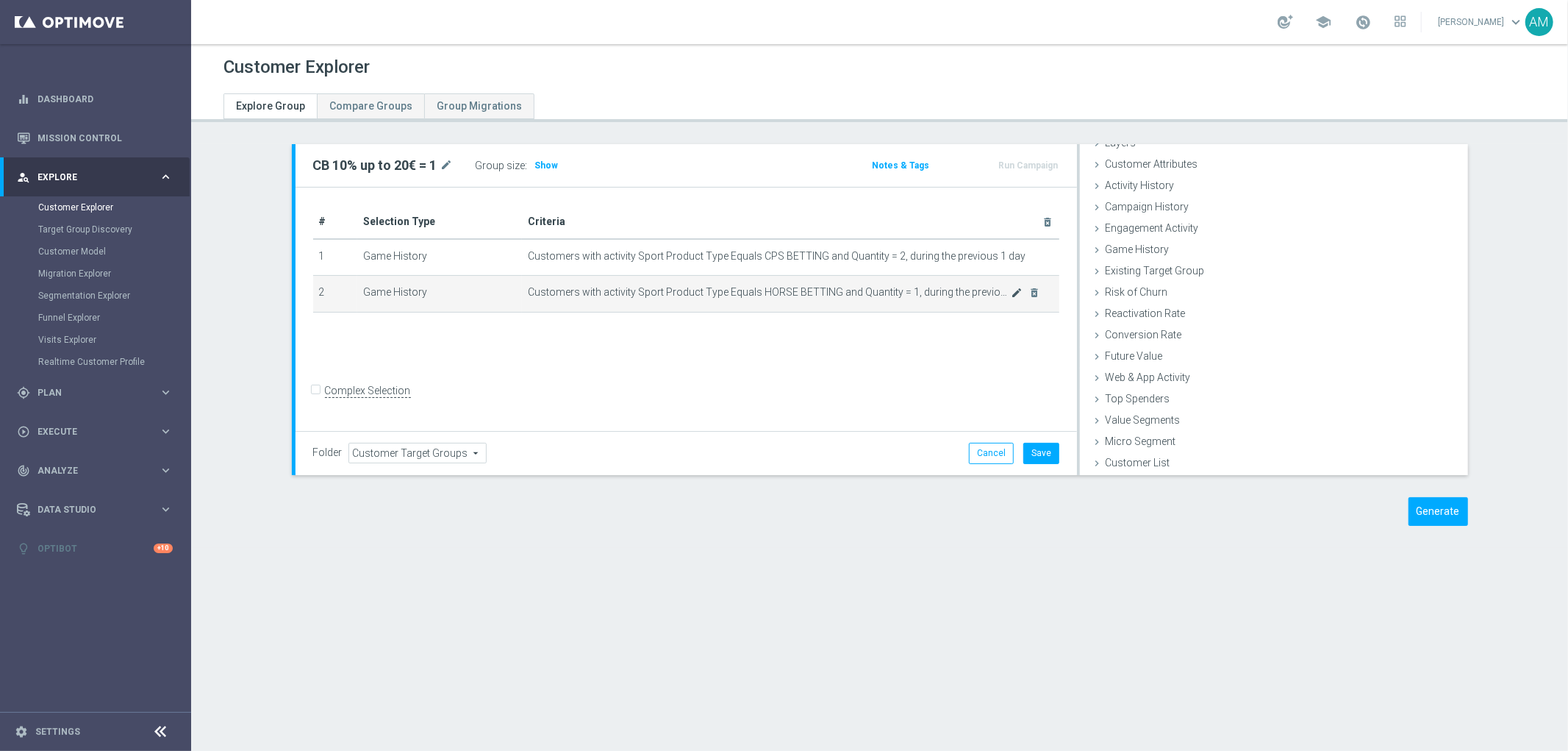
click at [1011, 293] on icon "mode_edit" at bounding box center [1017, 293] width 12 height 12
drag, startPoint x: 1095, startPoint y: 261, endPoint x: 1121, endPoint y: 261, distance: 26.0
click at [1121, 261] on div "When" at bounding box center [1167, 268] width 152 height 24
click at [1362, 262] on input "text" at bounding box center [1336, 267] width 146 height 14
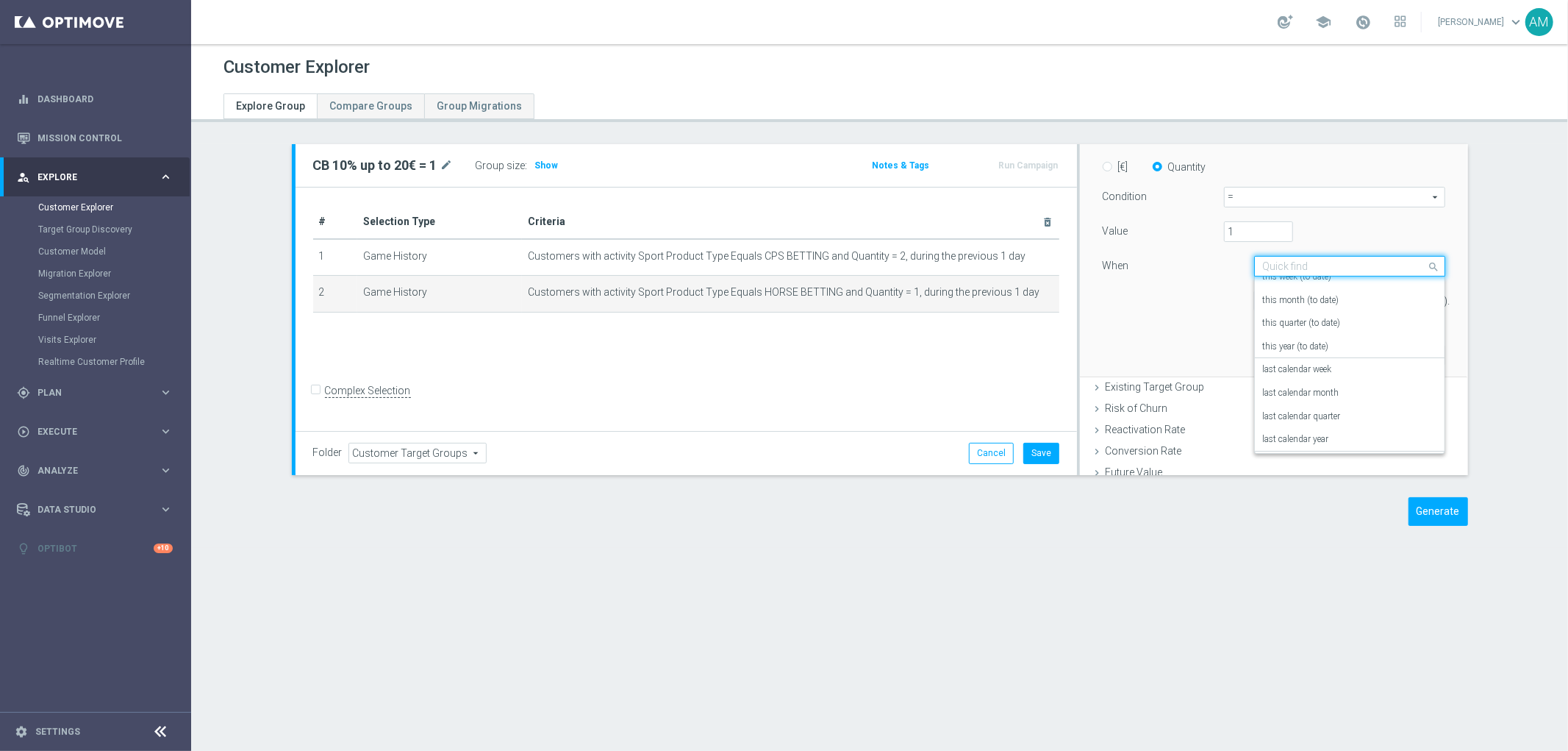
scroll to position [0, 0]
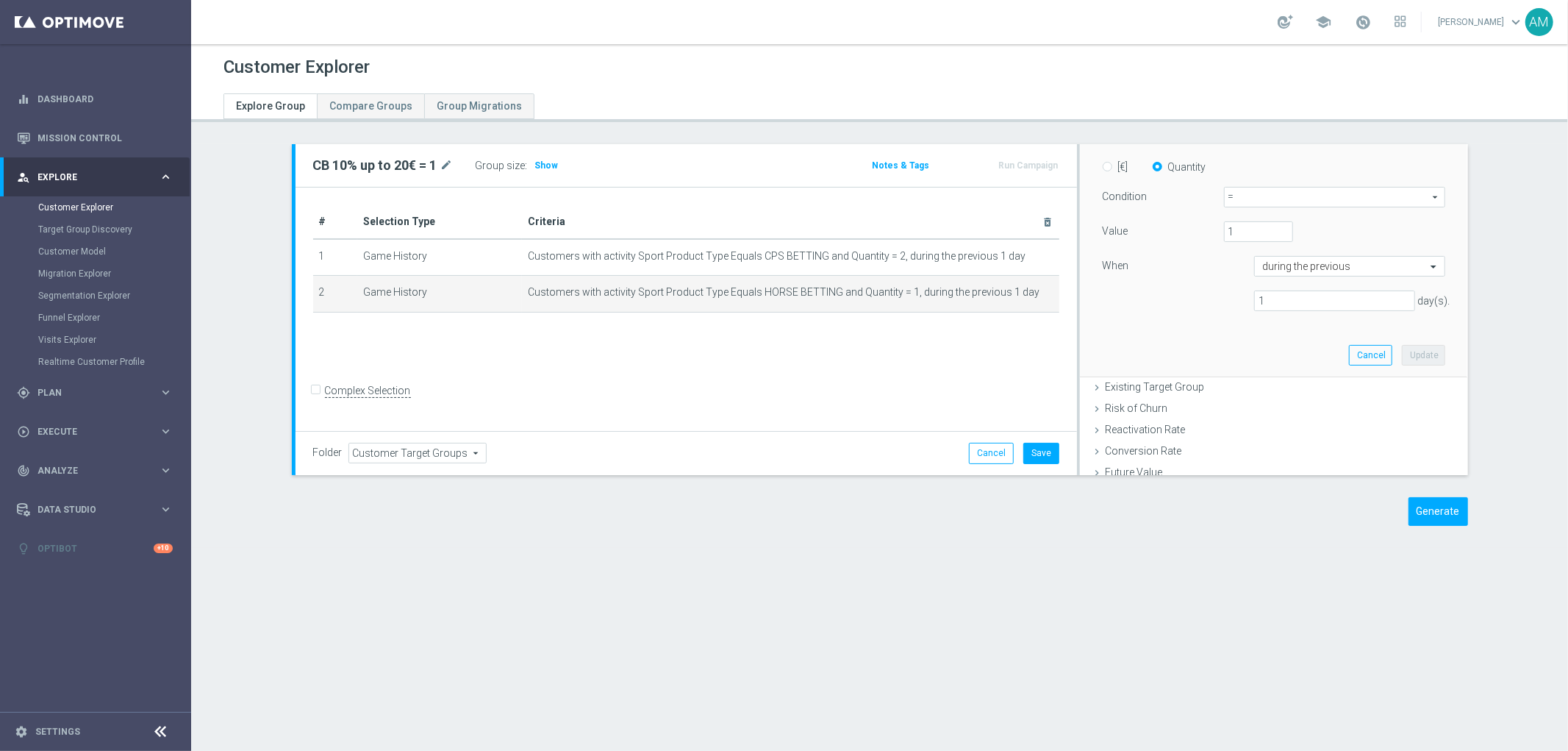
click at [987, 354] on div "# Selection Type Criteria delete_forever 1 Game History Customers with activity…" at bounding box center [686, 310] width 781 height 244
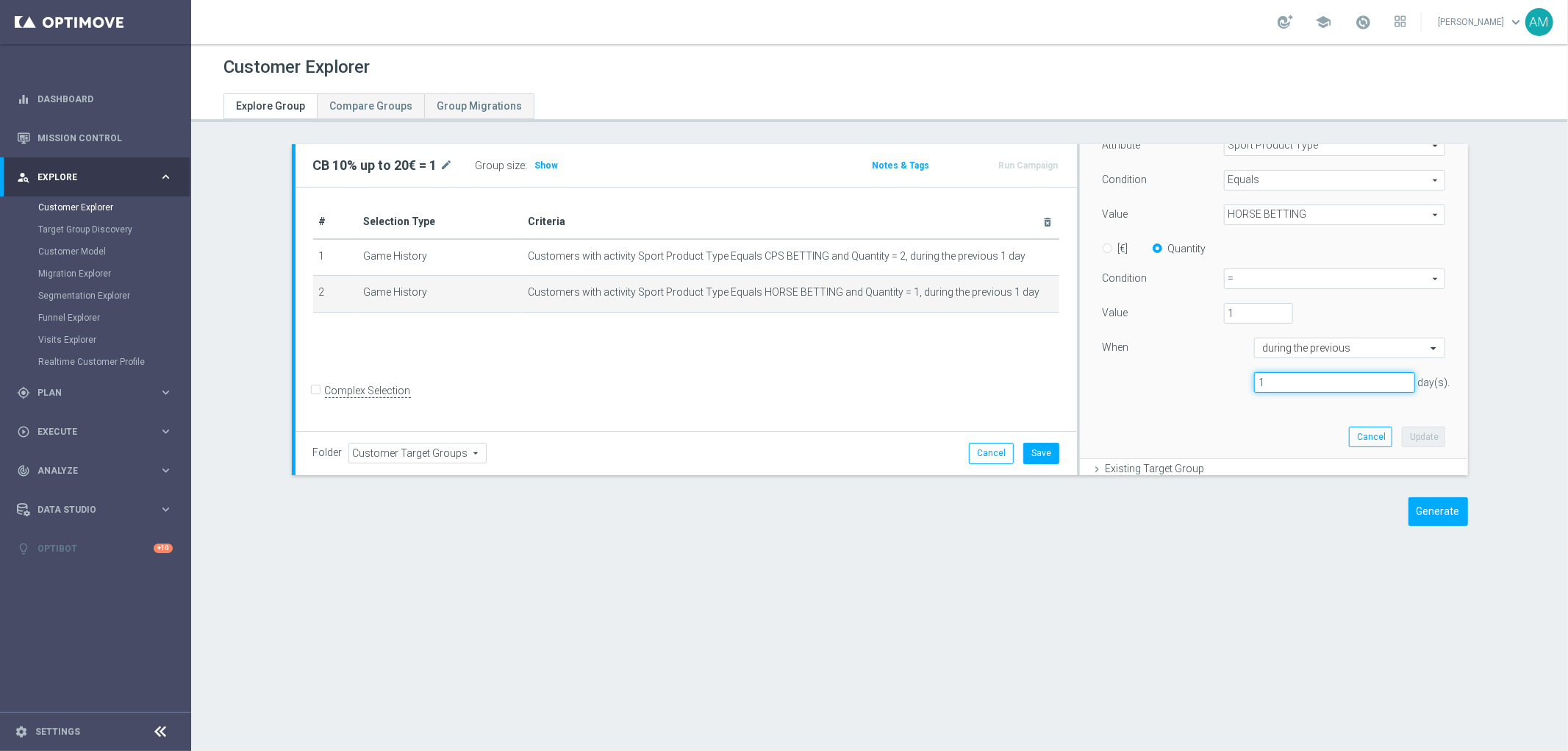
click at [1272, 380] on input "1" at bounding box center [1335, 382] width 161 height 20
type input "2"
click at [1415, 438] on button "Update" at bounding box center [1423, 437] width 43 height 20
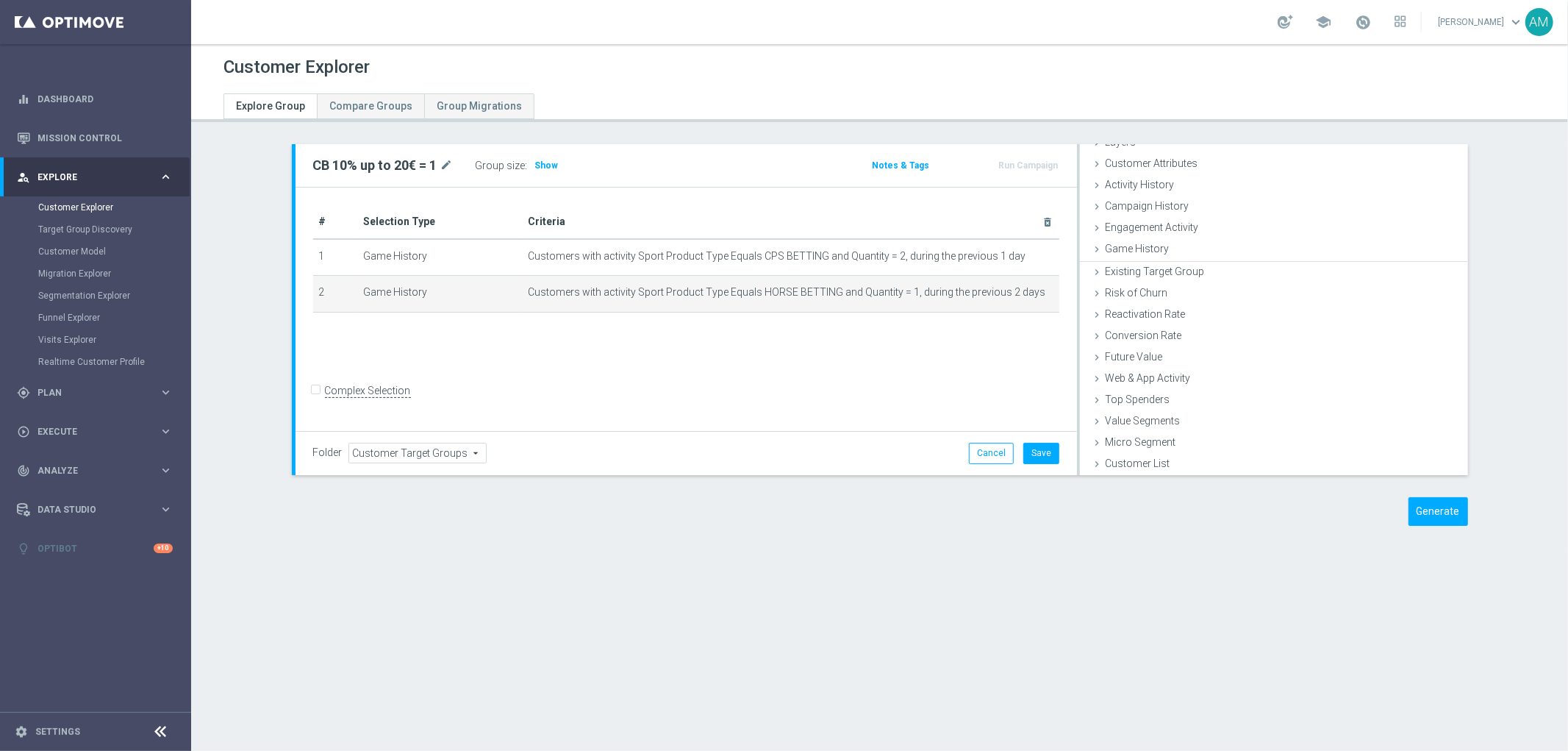
scroll to position [60, 0]
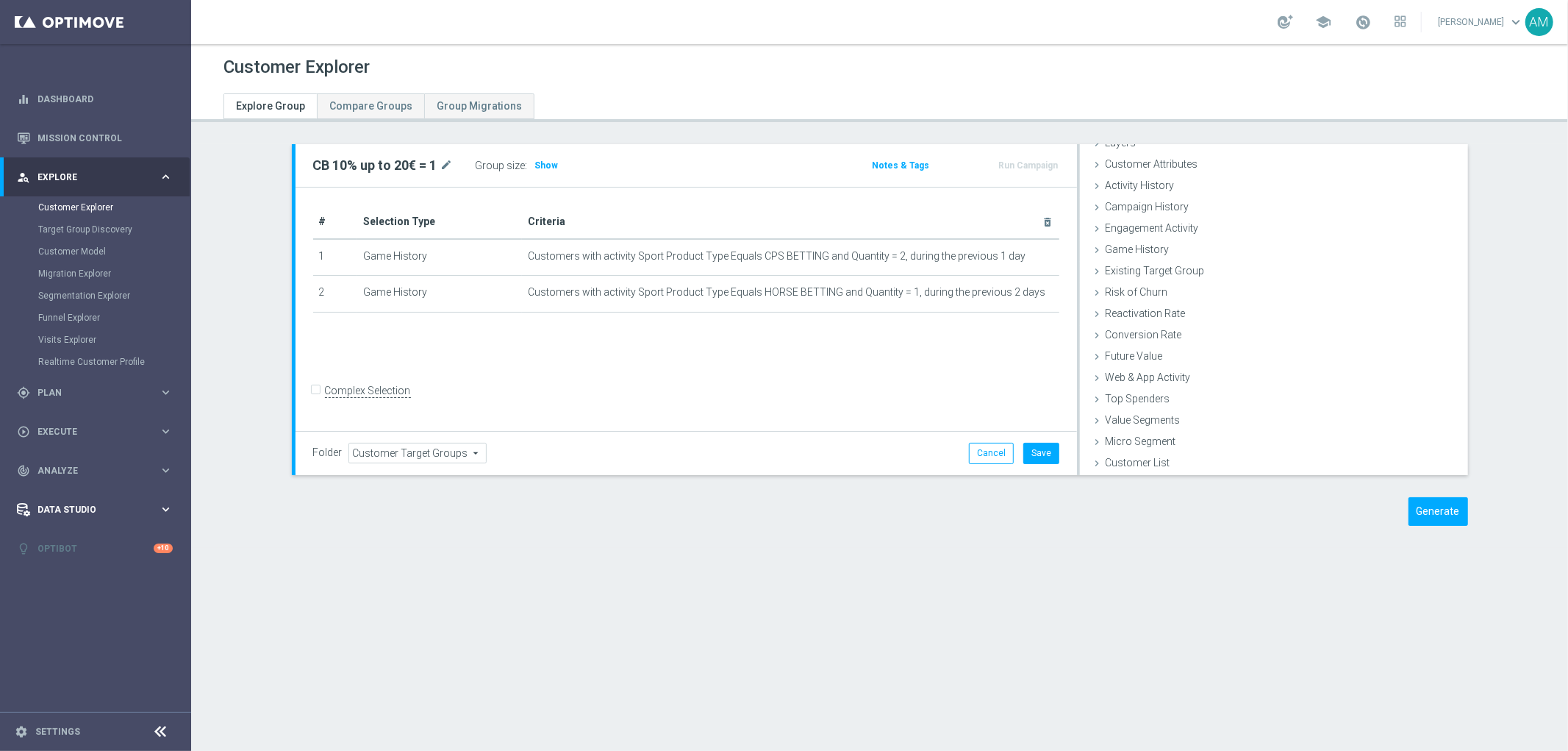
click at [153, 509] on span "Data Studio" at bounding box center [98, 509] width 121 height 8
drag, startPoint x: 173, startPoint y: 319, endPoint x: 170, endPoint y: 333, distance: 14.3
click at [172, 322] on div "Data Studio keyboard_arrow_right" at bounding box center [95, 333] width 190 height 39
drag, startPoint x: 164, startPoint y: 277, endPoint x: 173, endPoint y: 289, distance: 15.0
click at [165, 280] on div "track_changes Analyze keyboard_arrow_right" at bounding box center [95, 294] width 190 height 39
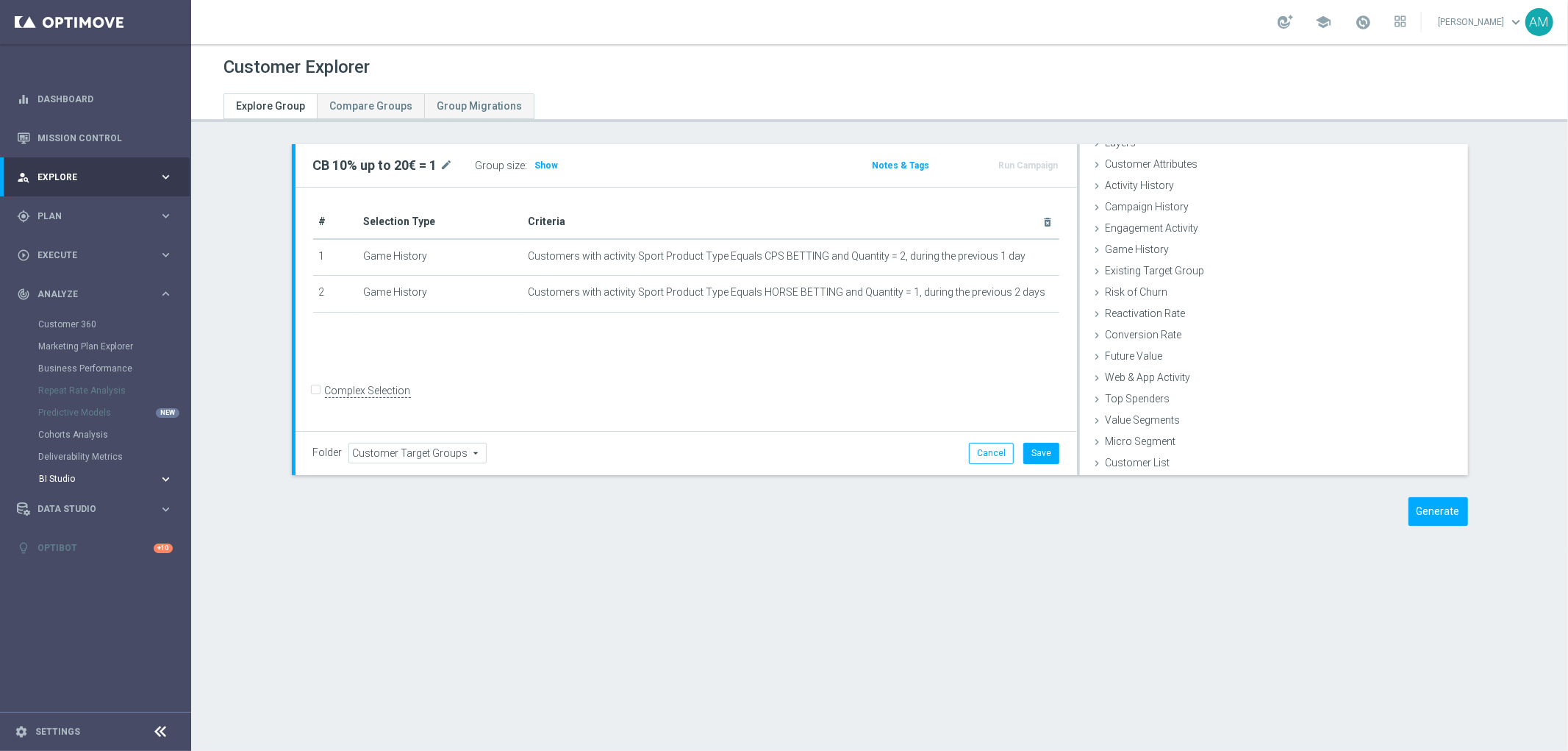
click at [82, 479] on span "BI Studio" at bounding box center [92, 479] width 105 height 8
click at [124, 523] on link "CRM Performance Dashboard" at bounding box center [99, 523] width 107 height 12
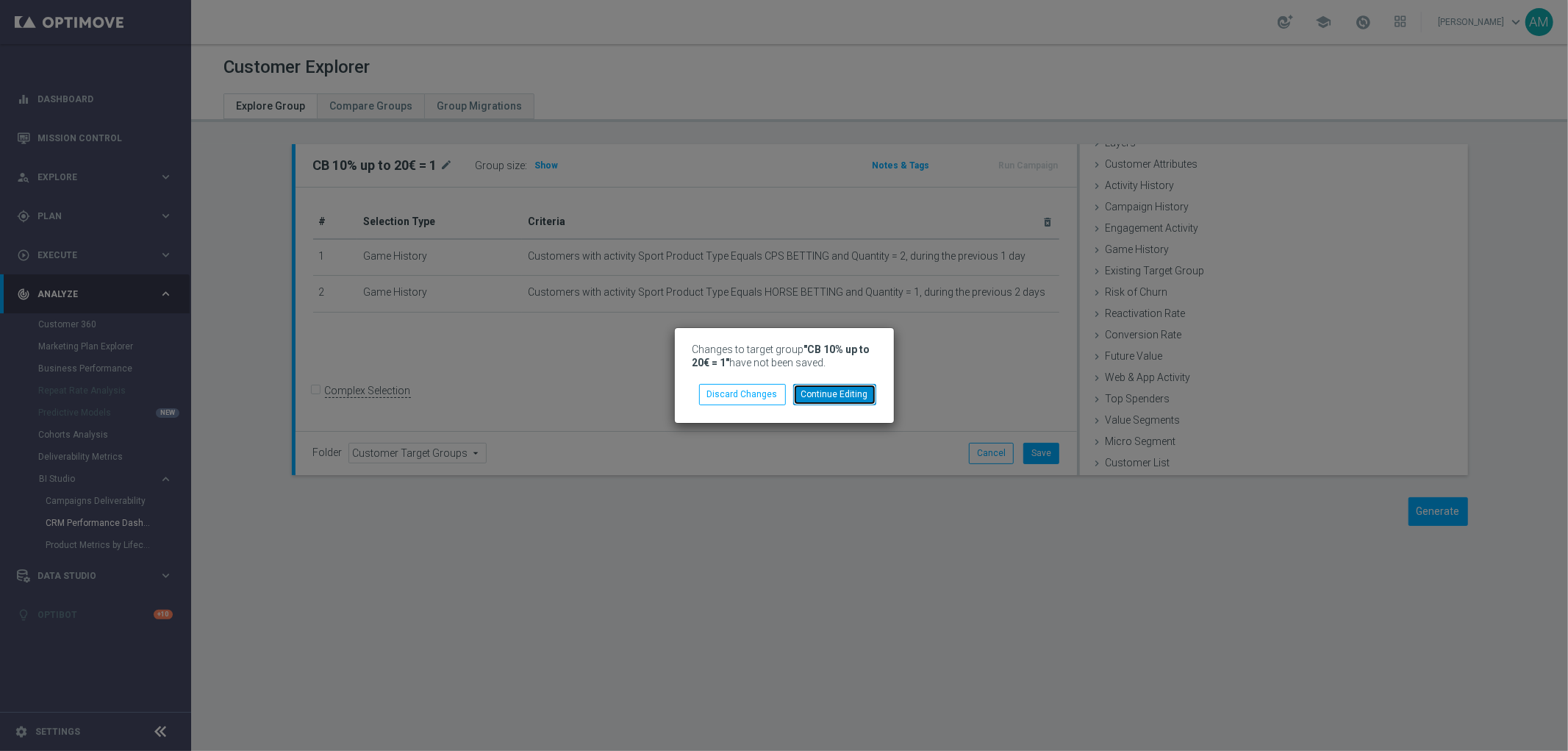
click at [843, 394] on button "Continue Editing" at bounding box center [835, 394] width 83 height 20
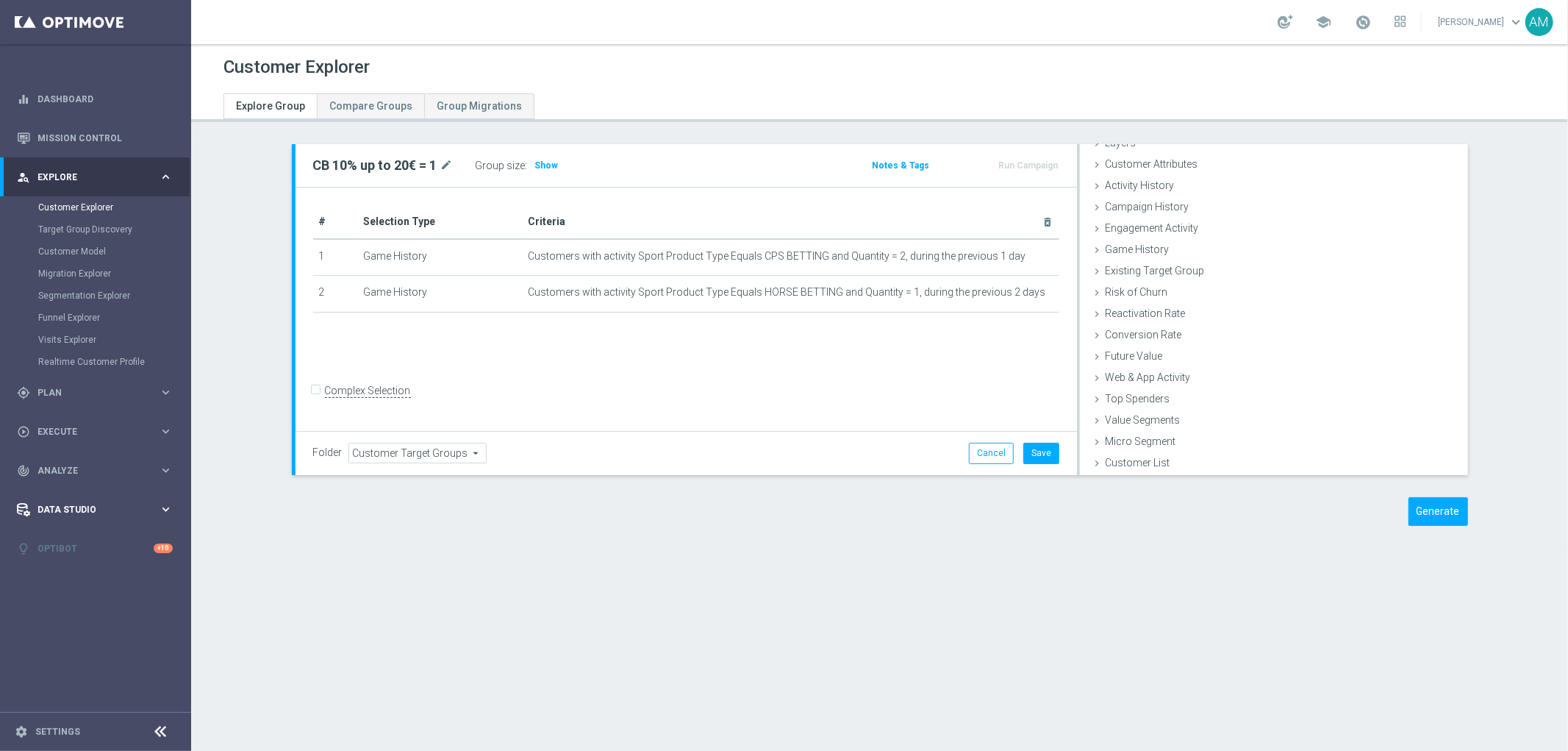
click at [127, 509] on span "Data Studio" at bounding box center [98, 509] width 121 height 8
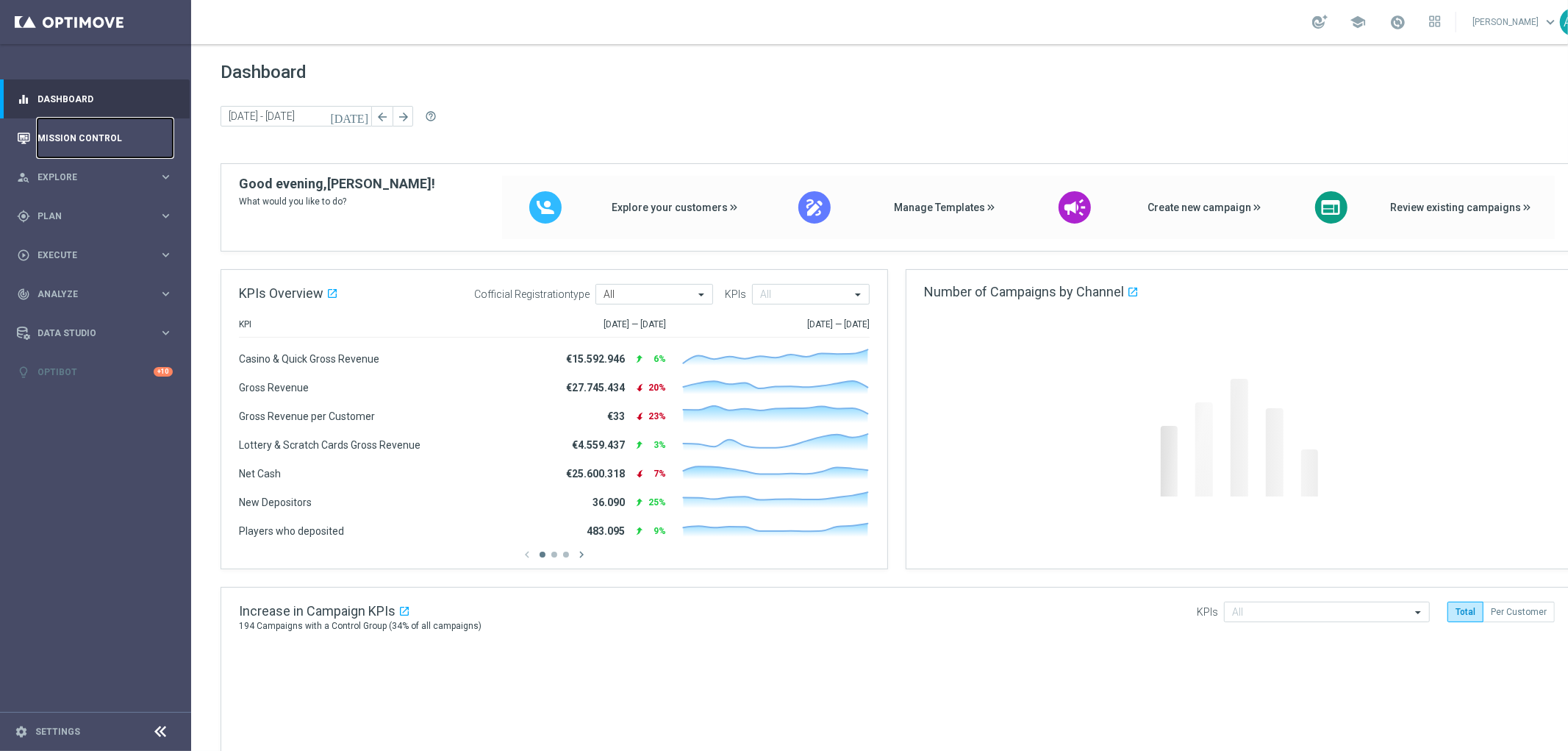
click at [96, 131] on link "Mission Control" at bounding box center [104, 137] width 135 height 39
